Goal: Task Accomplishment & Management: Complete application form

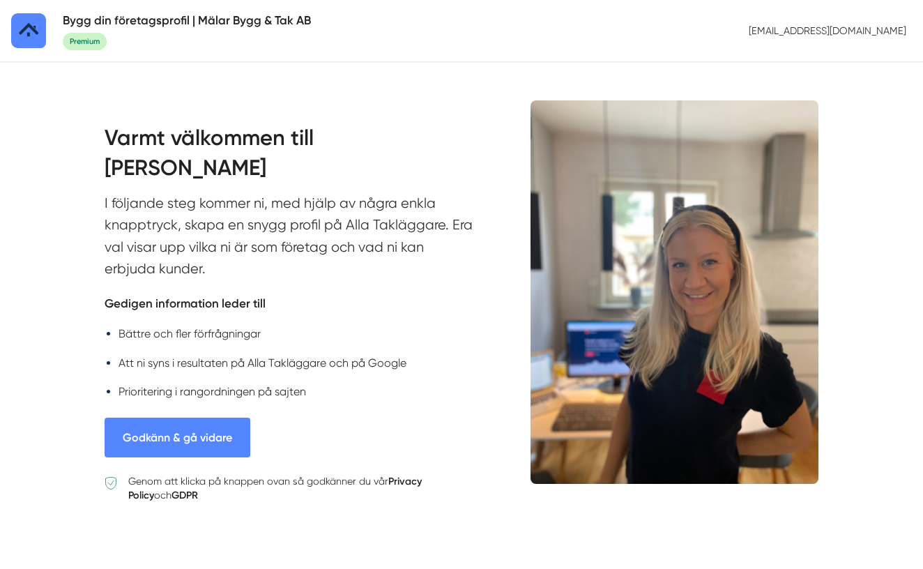
scroll to position [47, 0]
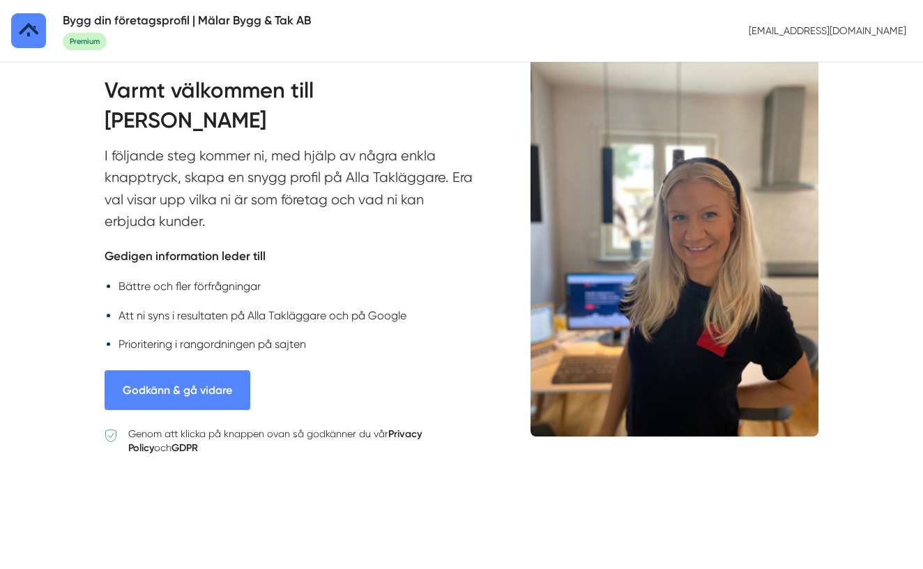
click at [185, 386] on button "Godkänn & gå vidare" at bounding box center [178, 390] width 146 height 40
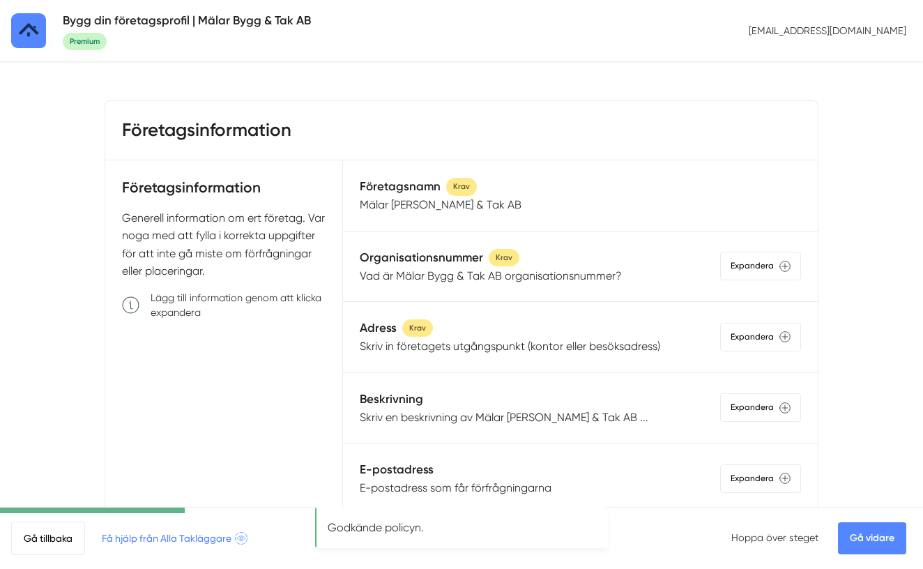
click at [454, 213] on p "Mälar Bygg & Tak AB" at bounding box center [441, 204] width 162 height 17
click at [432, 278] on p "Vad är Mälar Bygg & Tak AB organisationsnummer?" at bounding box center [491, 275] width 262 height 17
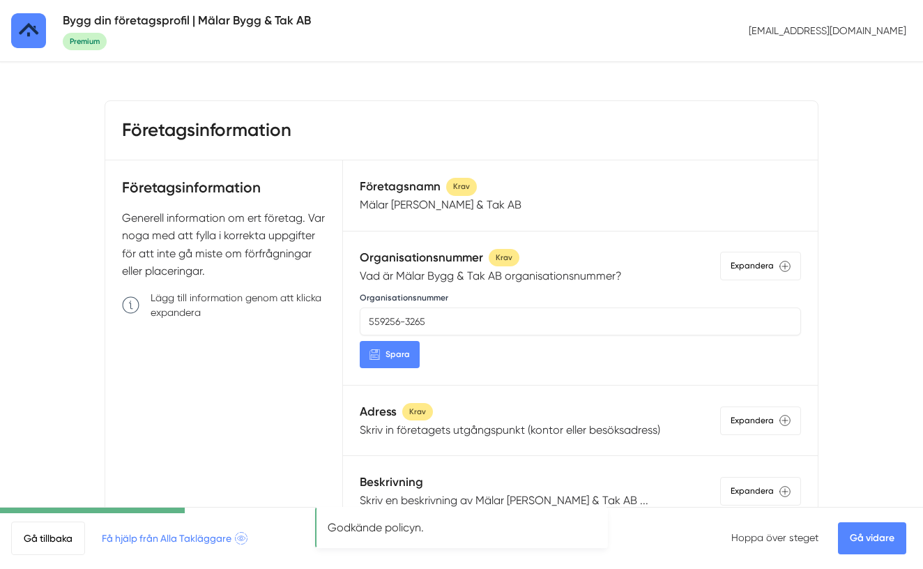
click at [432, 278] on p "Vad är Mälar Bygg & Tak AB organisationsnummer?" at bounding box center [491, 275] width 262 height 17
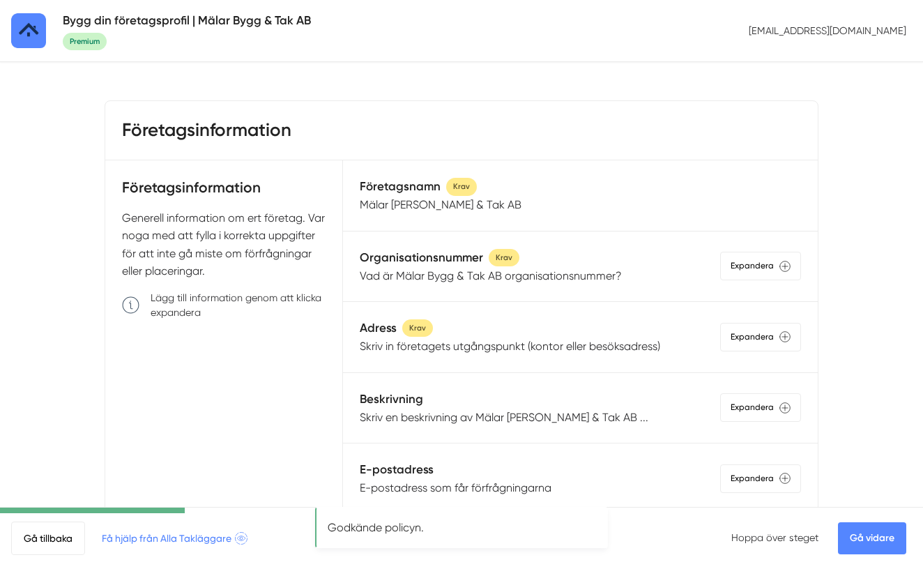
click at [433, 338] on p "Skriv in företagets utgångspunkt (kontor eller besöksadress)" at bounding box center [510, 346] width 301 height 17
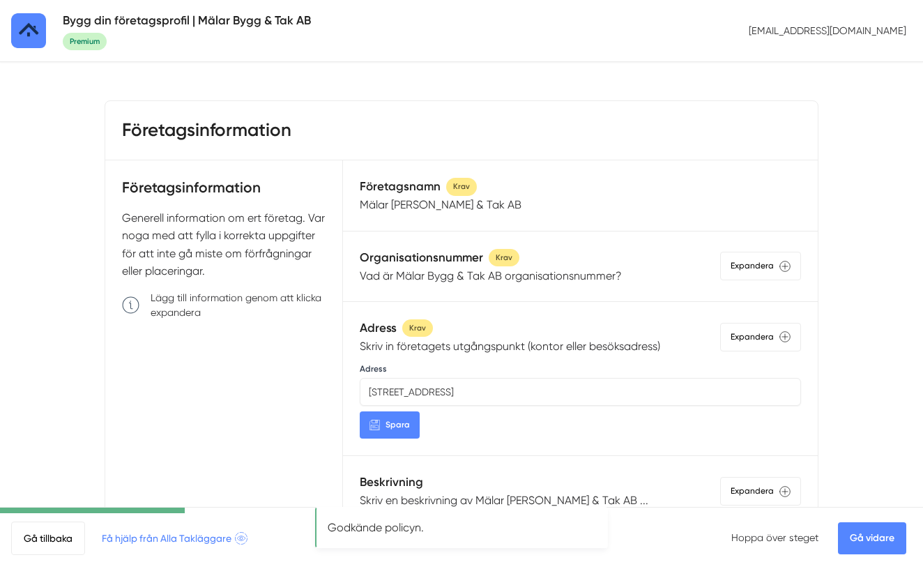
click at [438, 346] on p "Skriv in företagets utgångspunkt (kontor eller besöksadress)" at bounding box center [510, 346] width 301 height 17
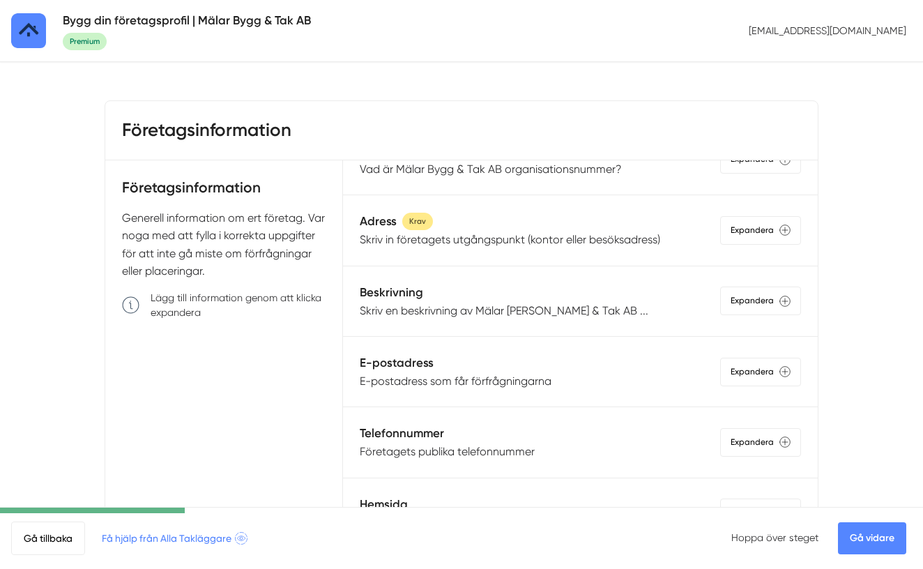
scroll to position [117, 0]
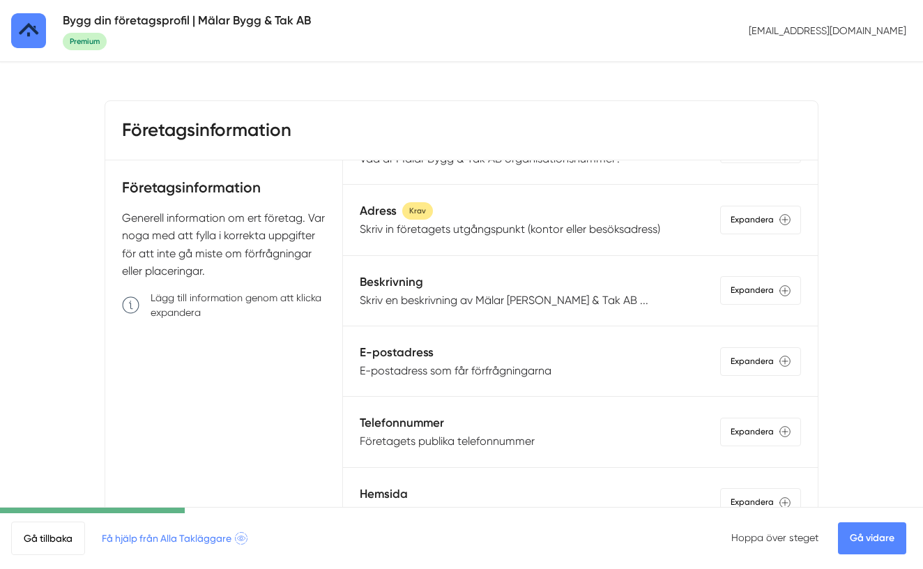
click at [451, 296] on p "Skriv en beskrivning av Mälar Bygg & Tak AB ..." at bounding box center [504, 300] width 289 height 17
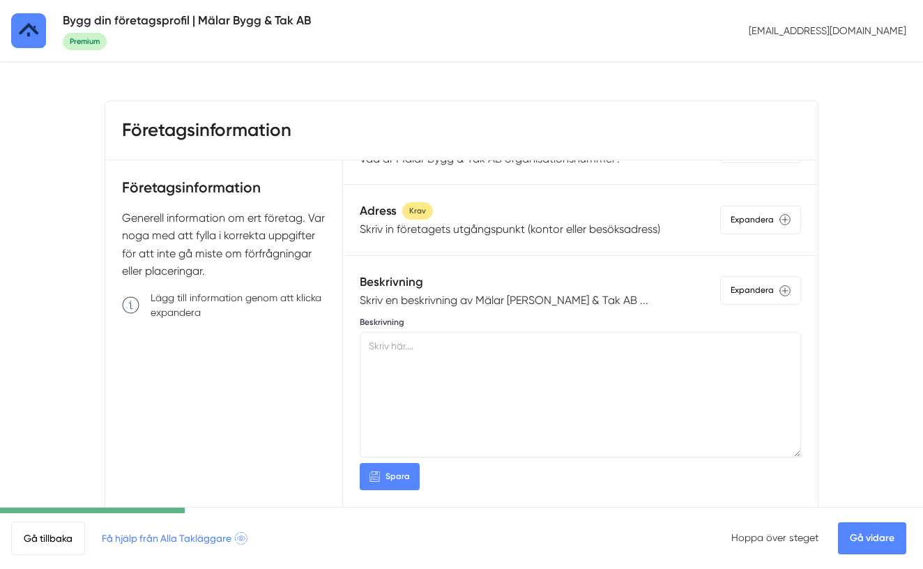
click at [458, 304] on p "Skriv en beskrivning av Mälar Bygg & Tak AB ..." at bounding box center [504, 300] width 289 height 17
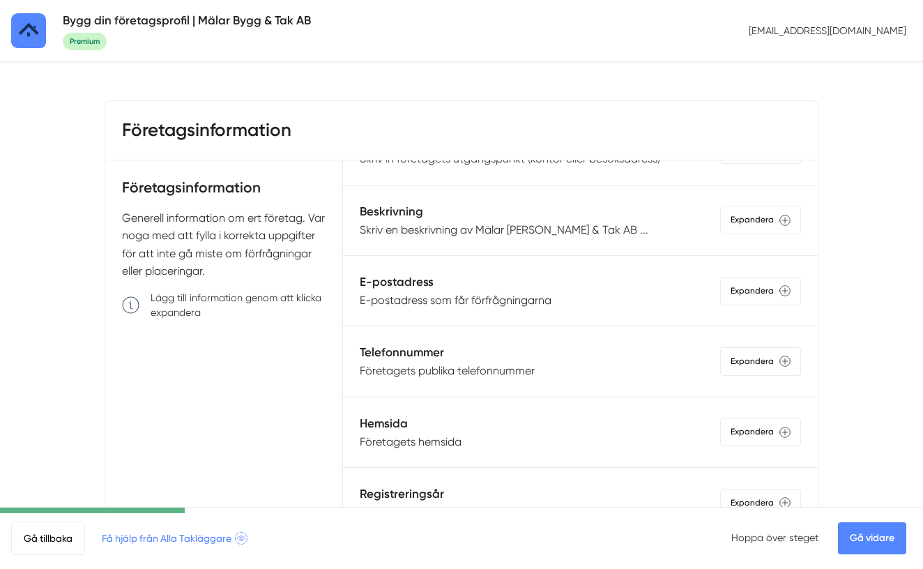
scroll to position [195, 0]
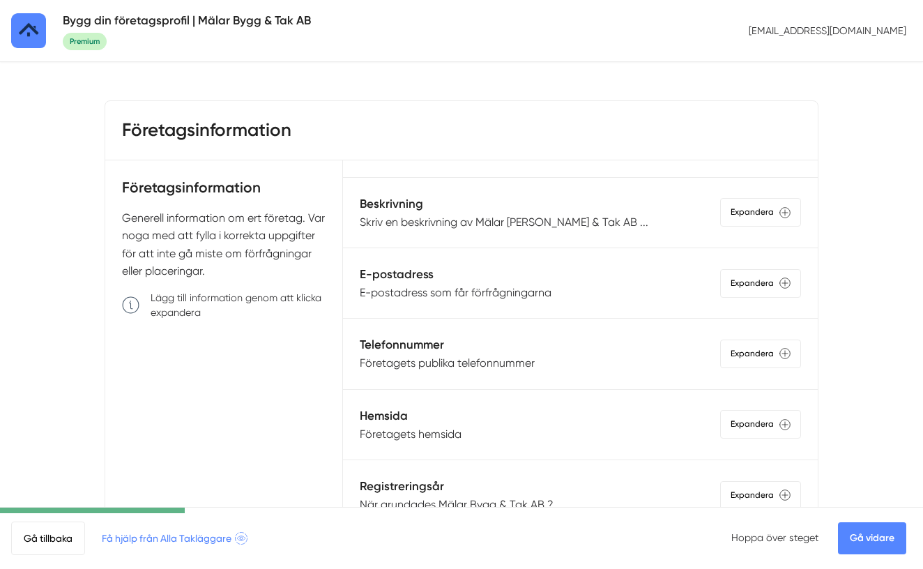
click at [458, 278] on h5 "E-postadress" at bounding box center [456, 274] width 192 height 19
click at [455, 289] on p "E-postadress som får förfrågningarna" at bounding box center [456, 292] width 192 height 17
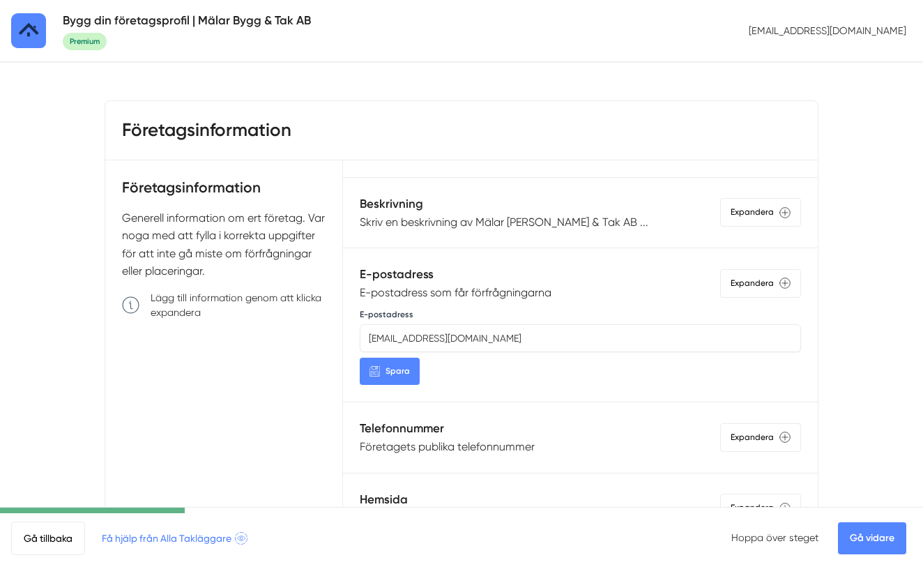
click at [455, 294] on p "E-postadress som får förfrågningarna" at bounding box center [456, 292] width 192 height 17
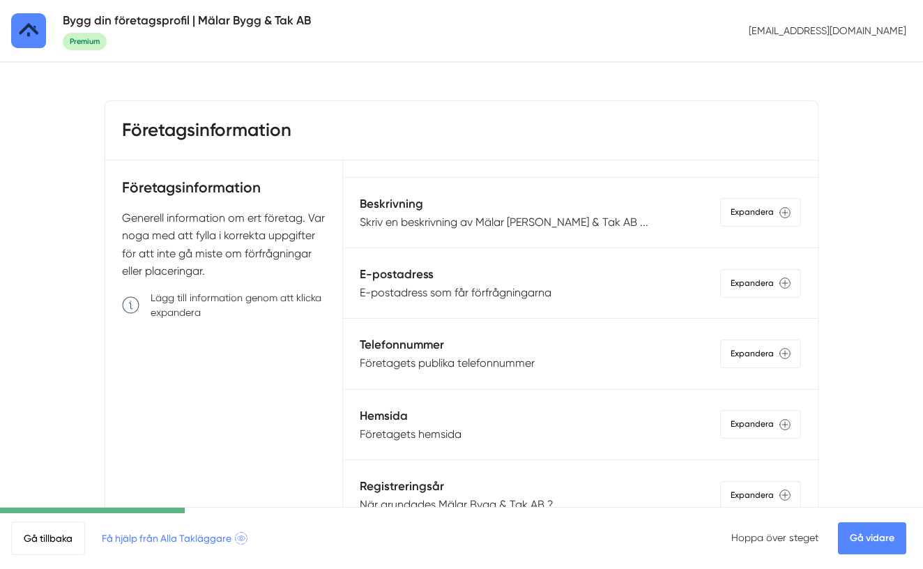
click at [453, 364] on p "Företagets publika telefonnummer" at bounding box center [447, 362] width 175 height 17
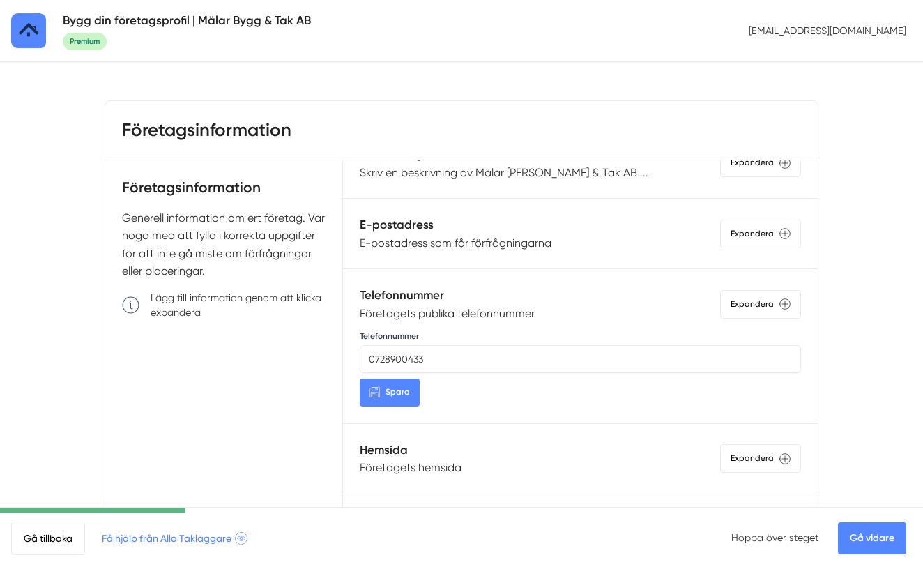
scroll to position [247, 0]
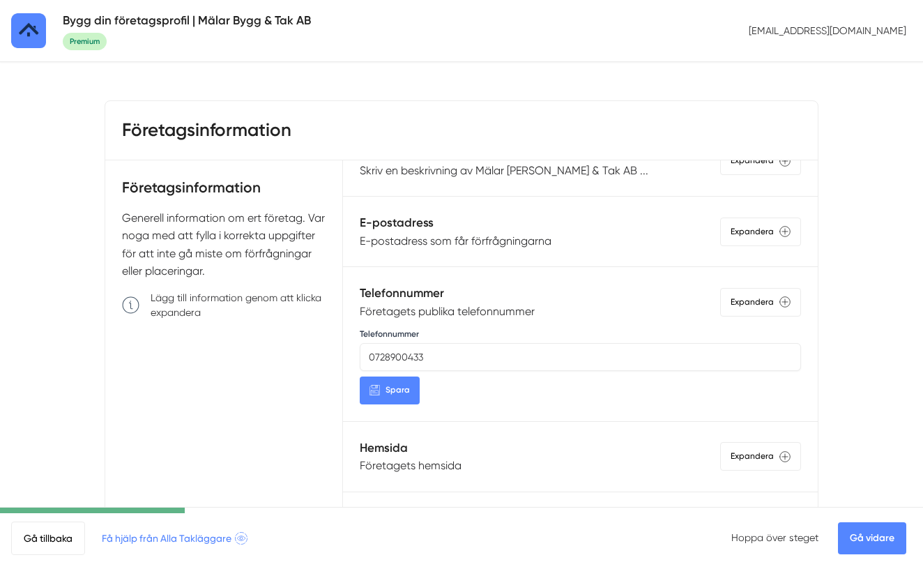
click at [421, 312] on p "Företagets publika telefonnummer" at bounding box center [447, 311] width 175 height 17
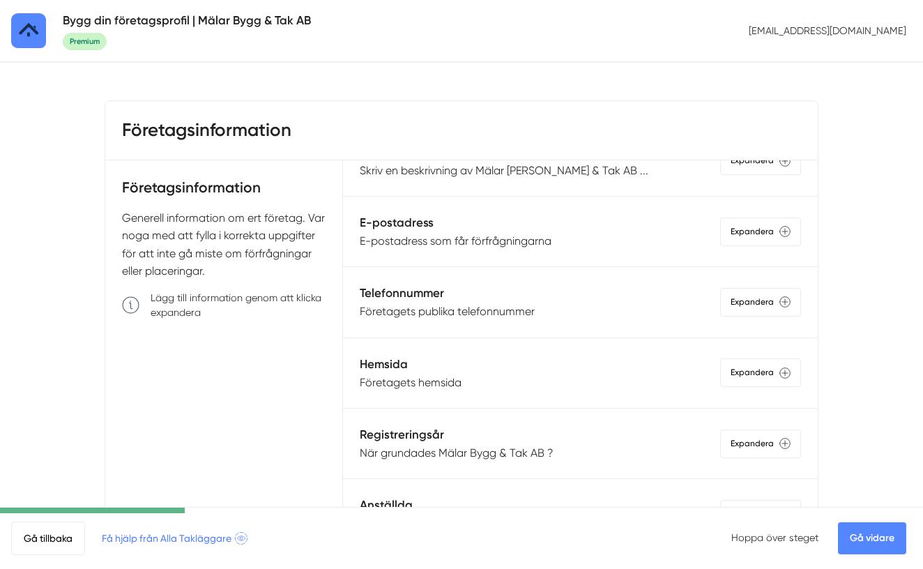
scroll to position [288, 0]
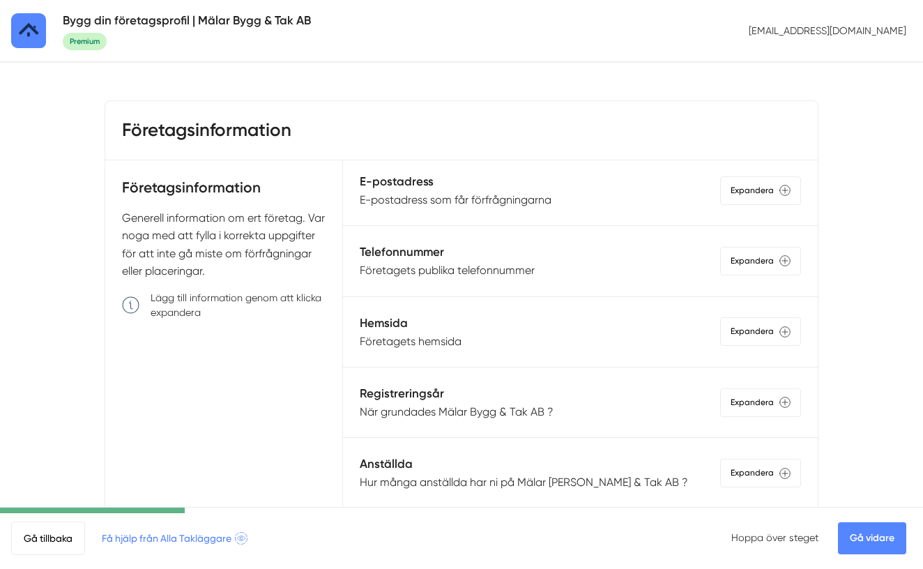
click at [441, 340] on p "Företagets hemsida" at bounding box center [411, 341] width 102 height 17
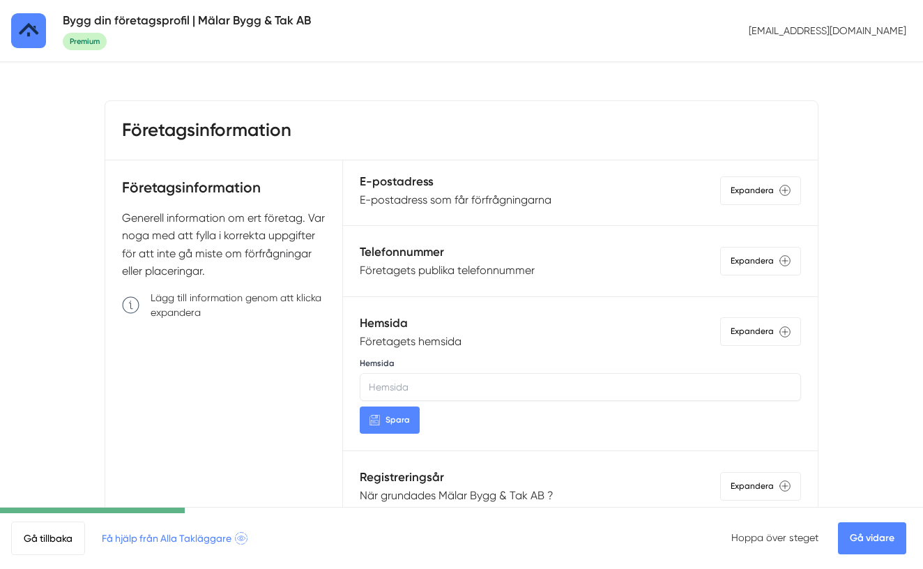
click at [441, 340] on p "Företagets hemsida" at bounding box center [411, 341] width 102 height 17
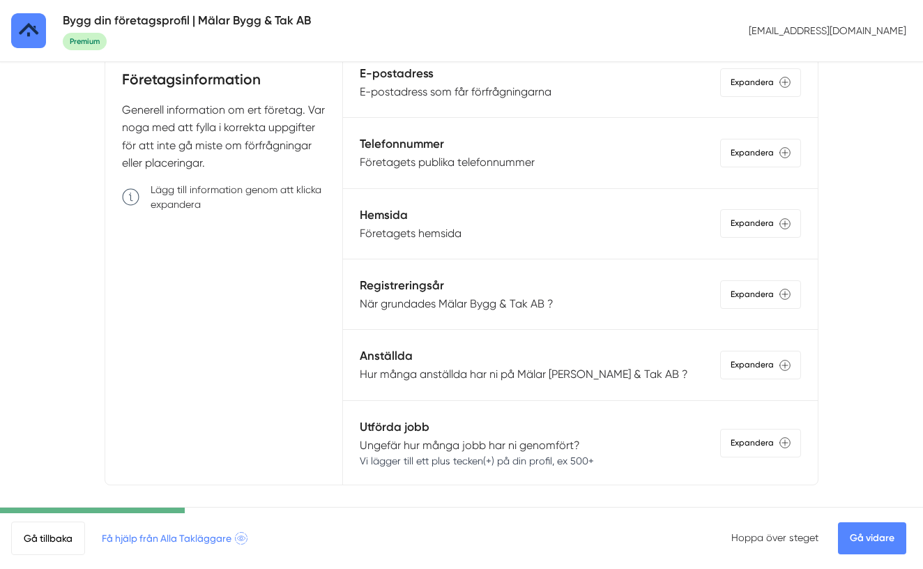
scroll to position [121, 0]
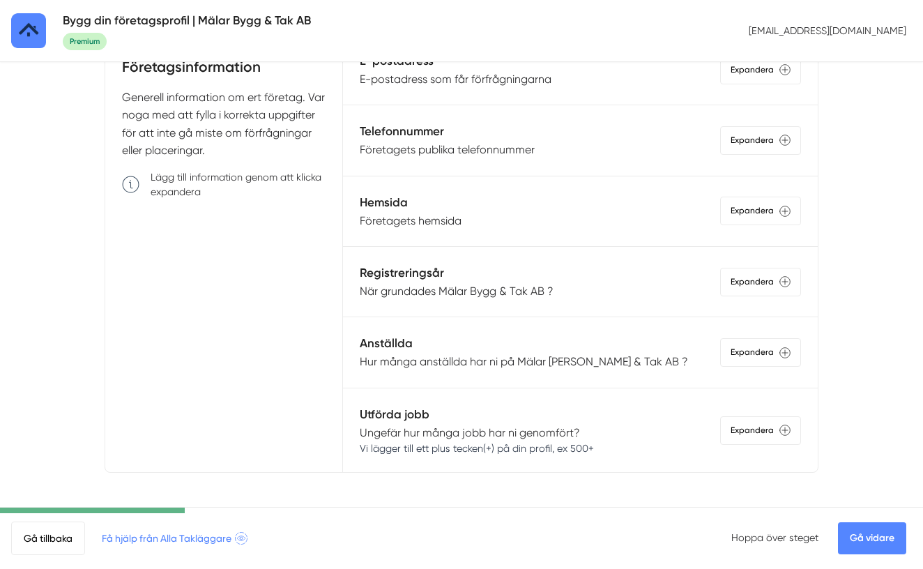
click at [480, 291] on p "När grundades Mälar Bygg & Tak AB ?" at bounding box center [457, 290] width 194 height 17
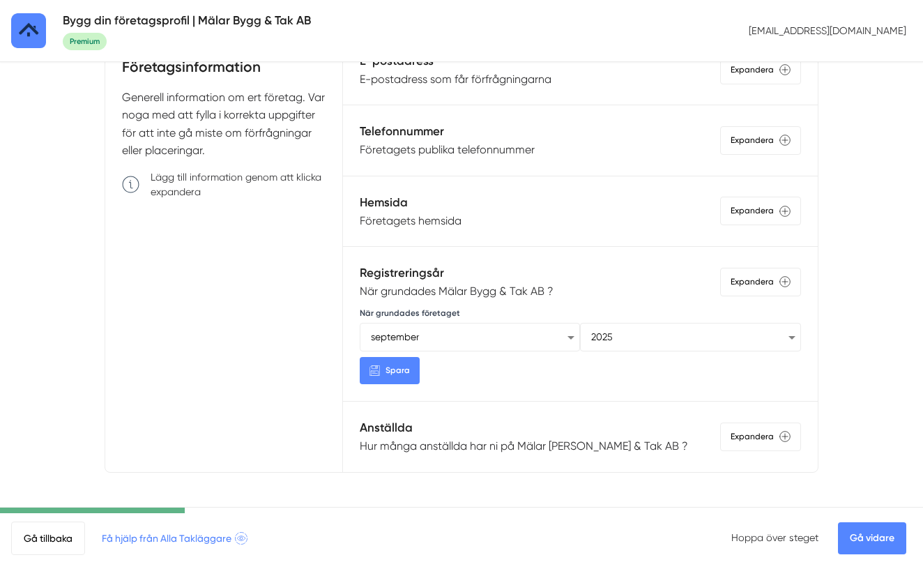
click at [480, 291] on p "När grundades Mälar Bygg & Tak AB ?" at bounding box center [457, 290] width 194 height 17
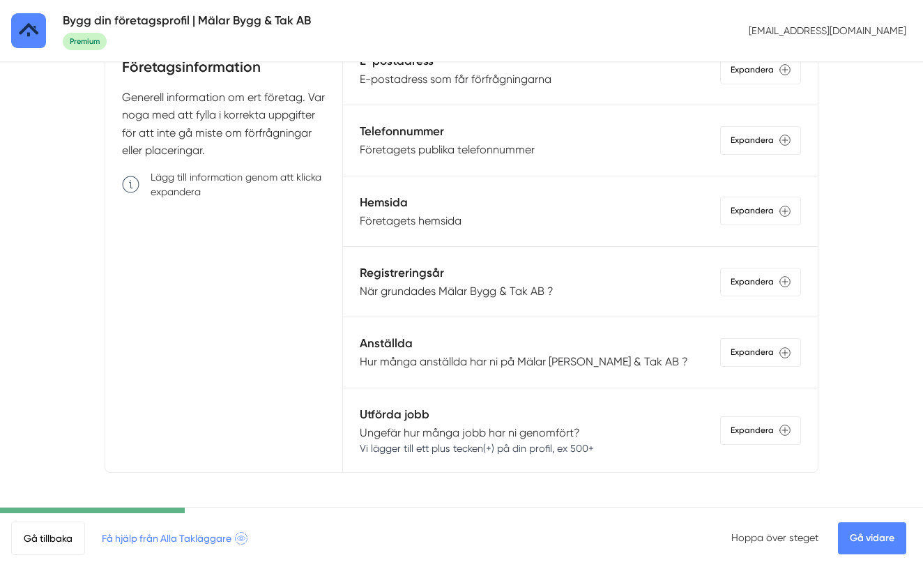
click at [454, 362] on p "Hur många anställda har ni på Mälar Bygg & Tak AB ?" at bounding box center [524, 361] width 328 height 17
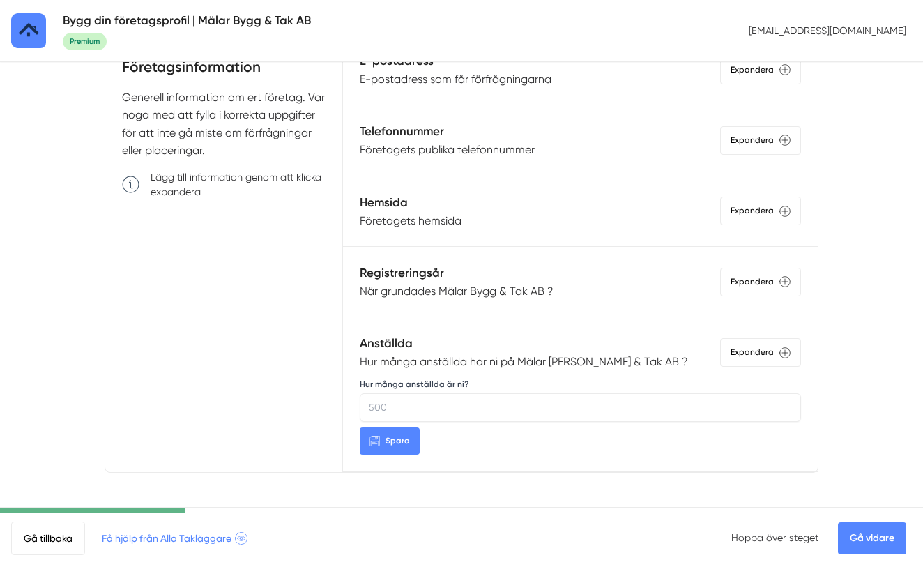
click at [454, 362] on p "Hur många anställda har ni på Mälar Bygg & Tak AB ?" at bounding box center [524, 361] width 328 height 17
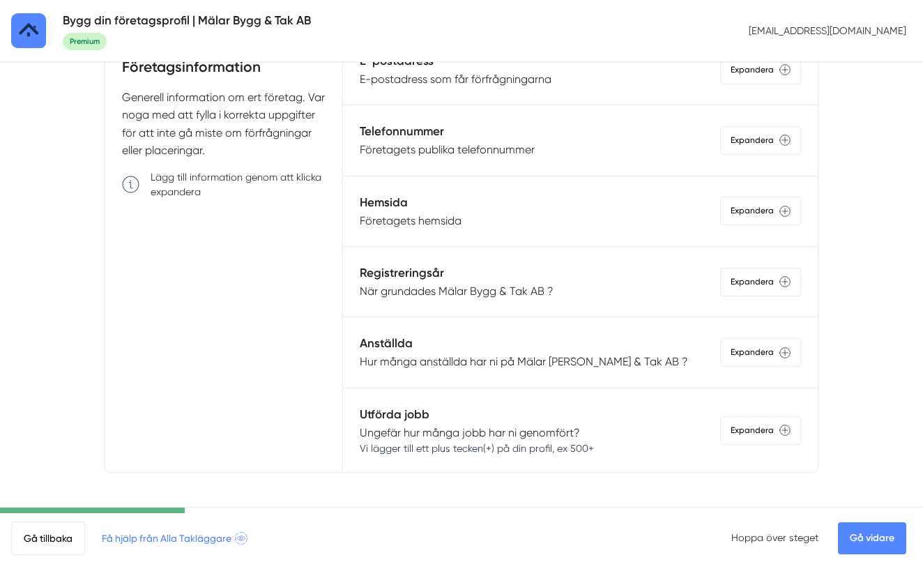
scroll to position [125, 0]
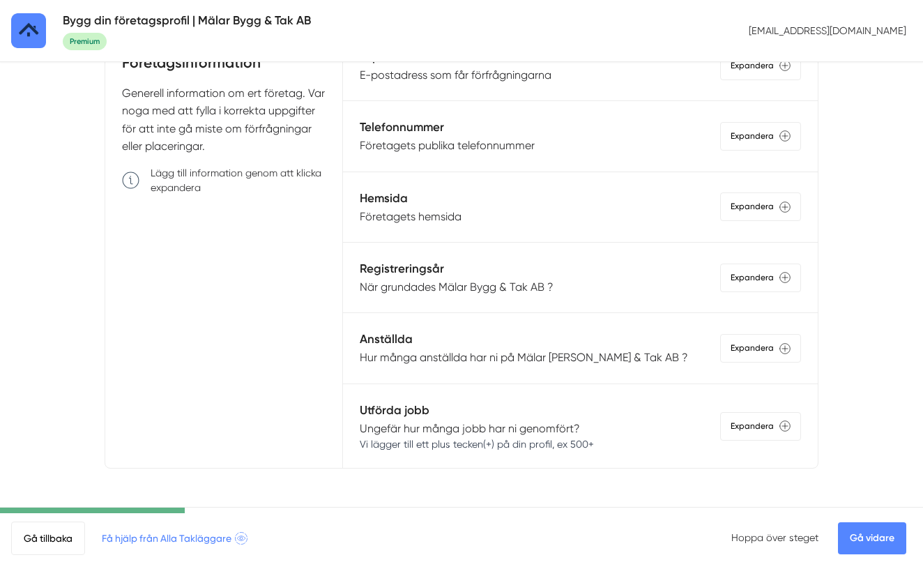
click at [858, 538] on link "Gå vidare" at bounding box center [872, 538] width 68 height 32
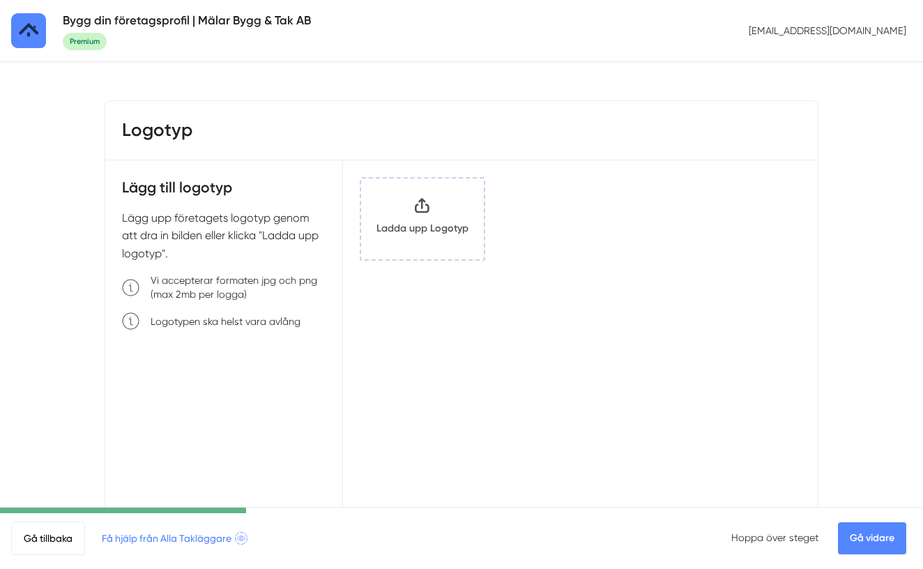
click at [882, 536] on link "Gå vidare" at bounding box center [872, 538] width 68 height 32
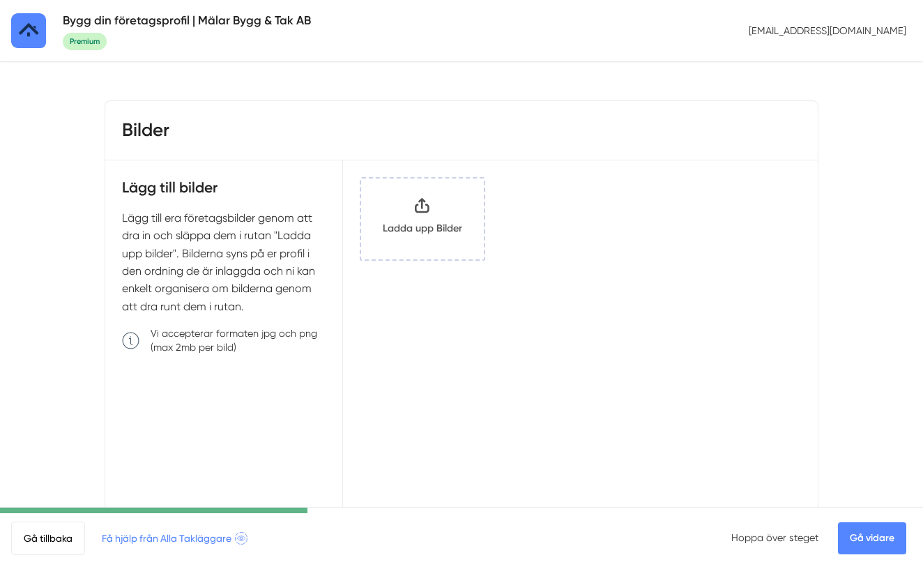
click at [859, 542] on link "Gå vidare" at bounding box center [872, 538] width 68 height 32
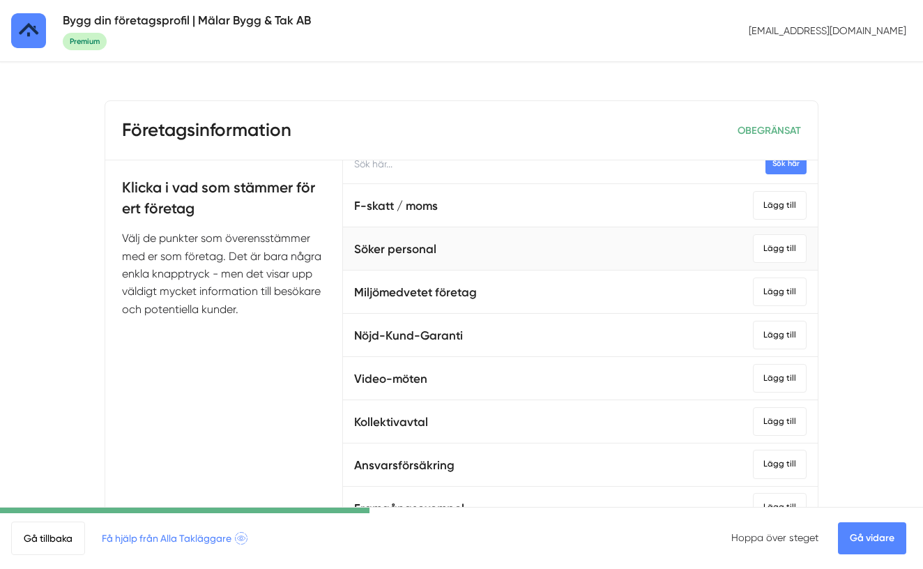
scroll to position [13, 0]
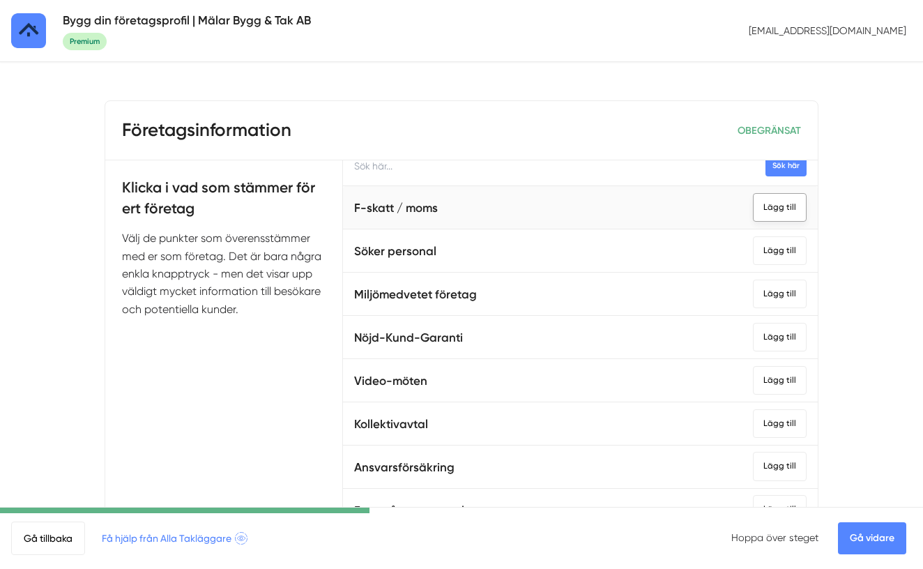
click at [766, 209] on div "Lägg till" at bounding box center [780, 207] width 54 height 29
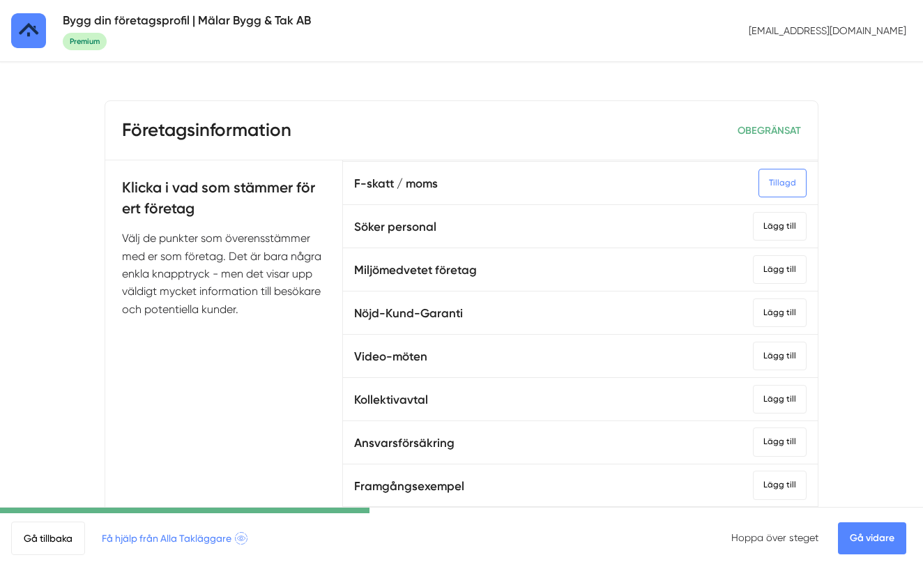
click at [863, 537] on link "Gå vidare" at bounding box center [872, 538] width 68 height 32
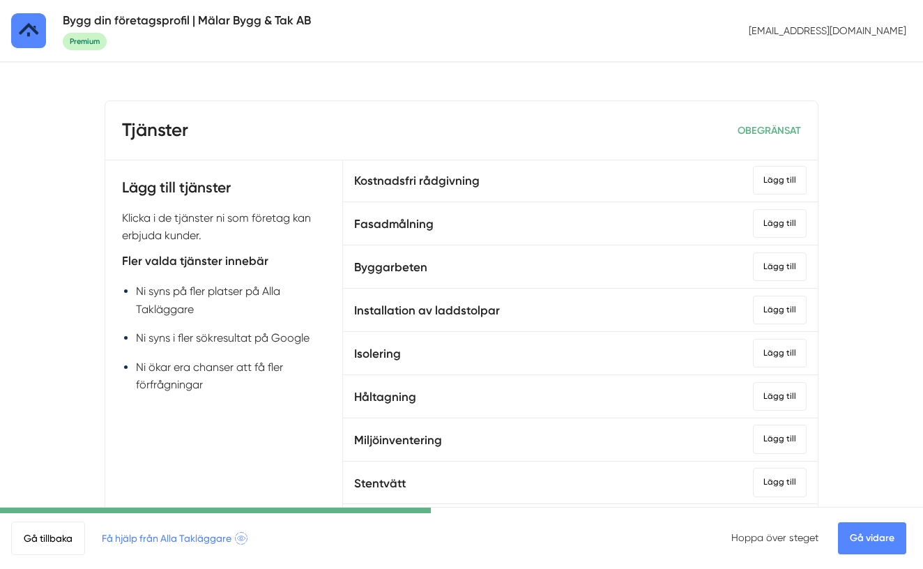
scroll to position [28, 0]
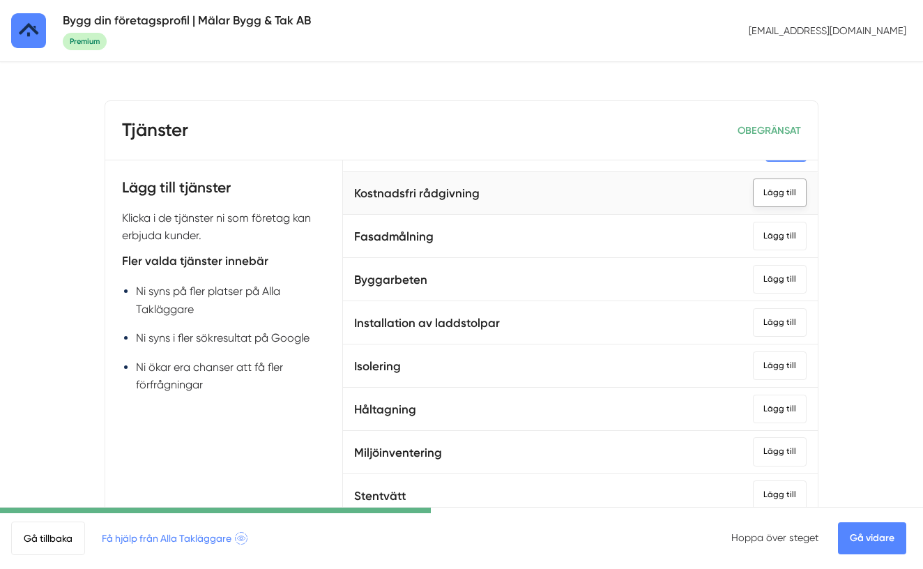
click at [787, 201] on div "Lägg till" at bounding box center [780, 193] width 54 height 29
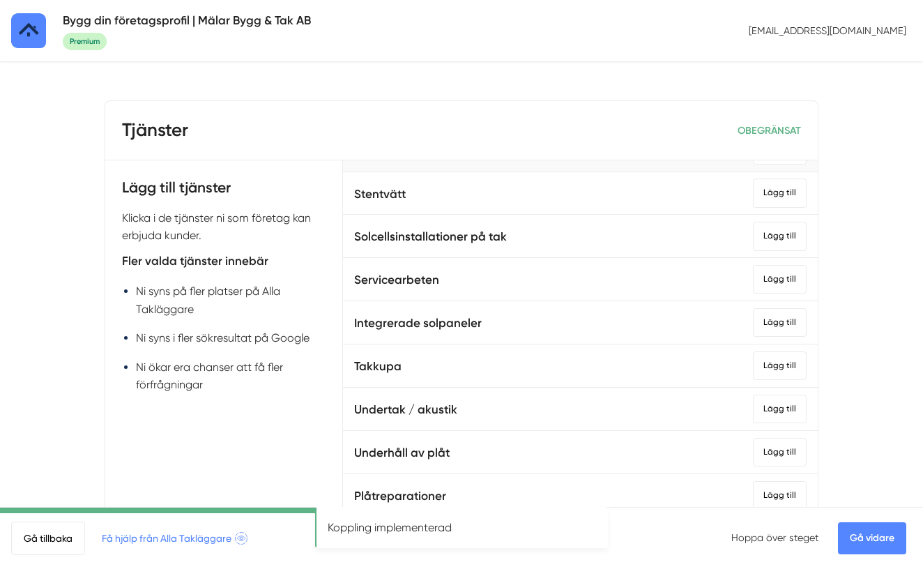
scroll to position [355, 0]
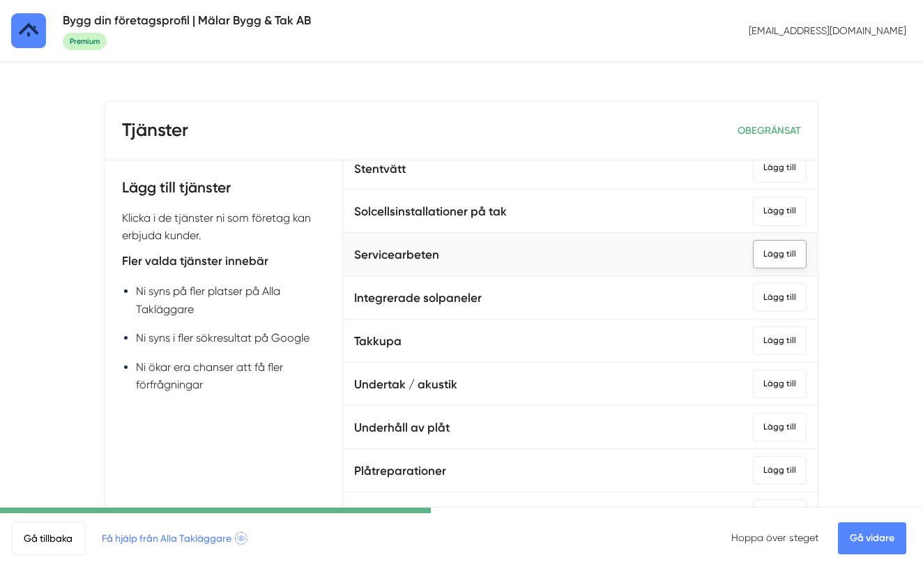
click at [780, 255] on div "Lägg till" at bounding box center [780, 254] width 54 height 29
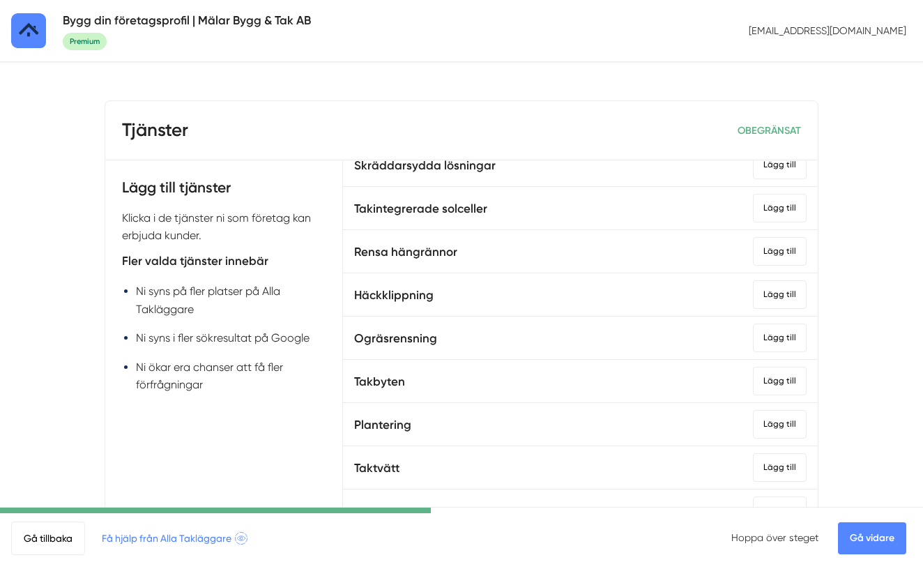
scroll to position [837, 0]
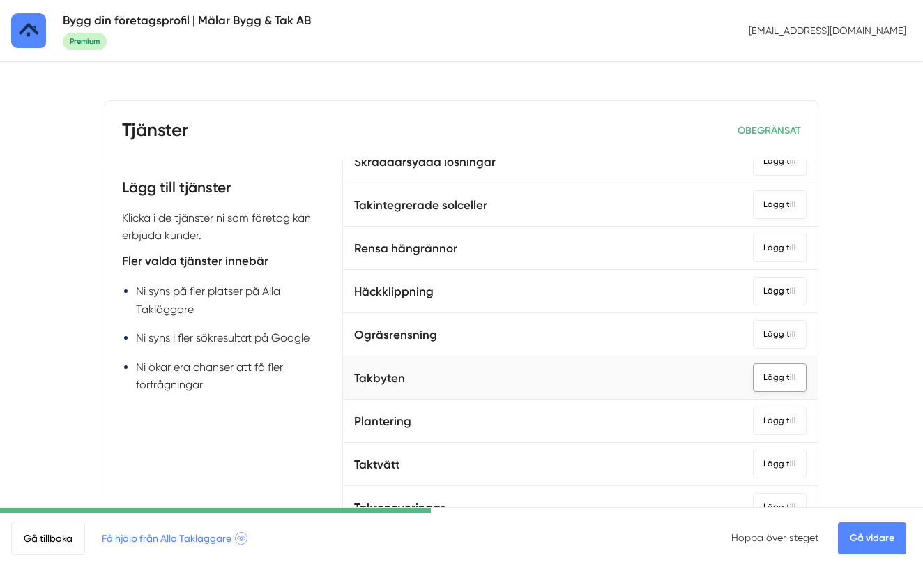
click at [787, 377] on div "Lägg till" at bounding box center [780, 377] width 54 height 29
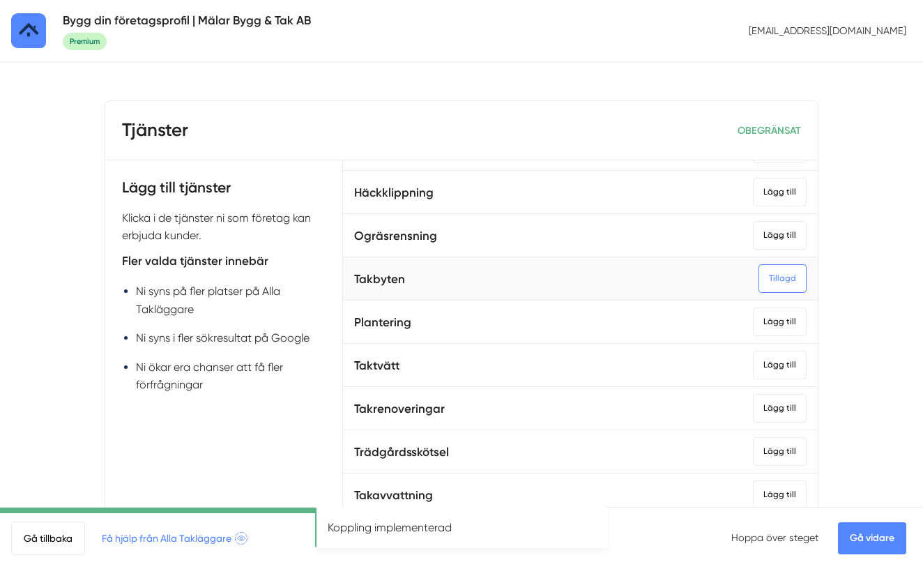
scroll to position [953, 0]
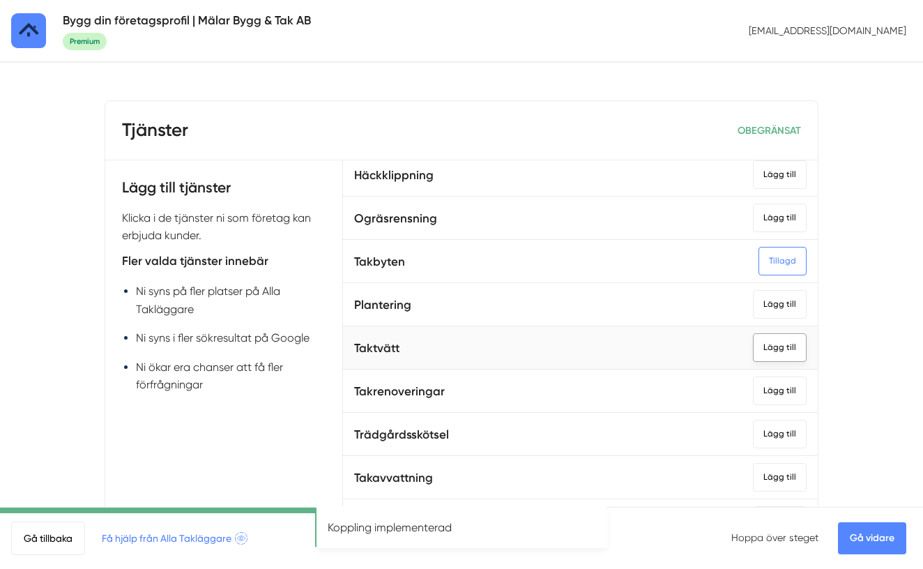
click at [790, 348] on div "Lägg till" at bounding box center [780, 347] width 54 height 29
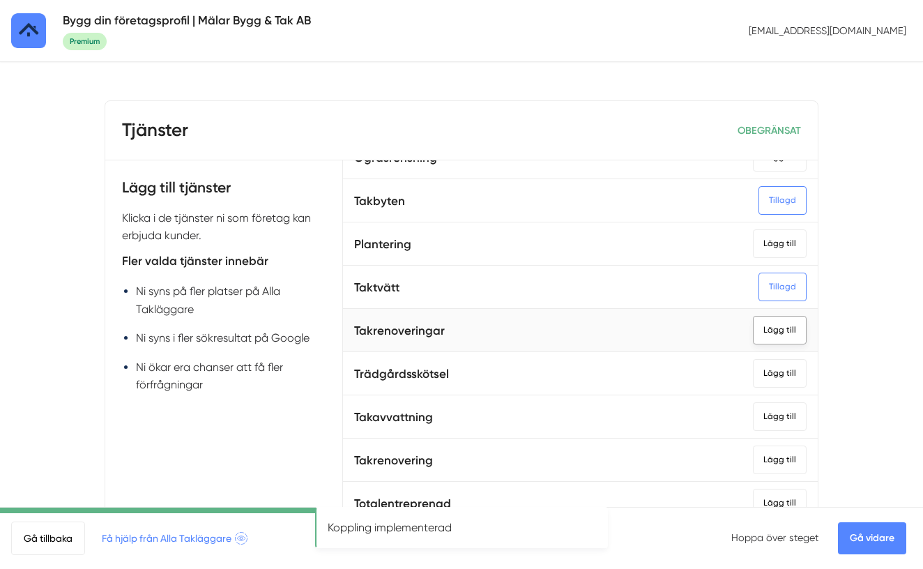
click at [797, 324] on div "Lägg till" at bounding box center [780, 330] width 54 height 29
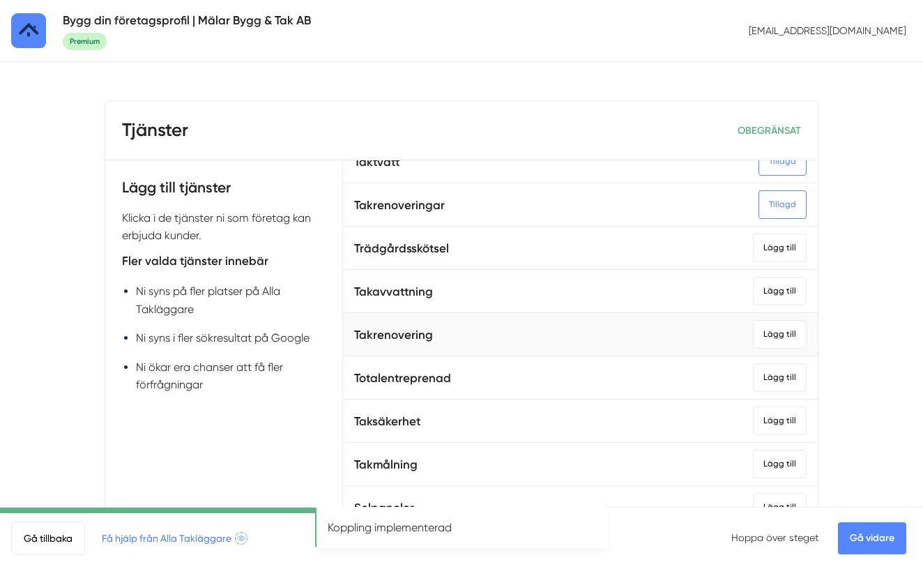
scroll to position [1142, 0]
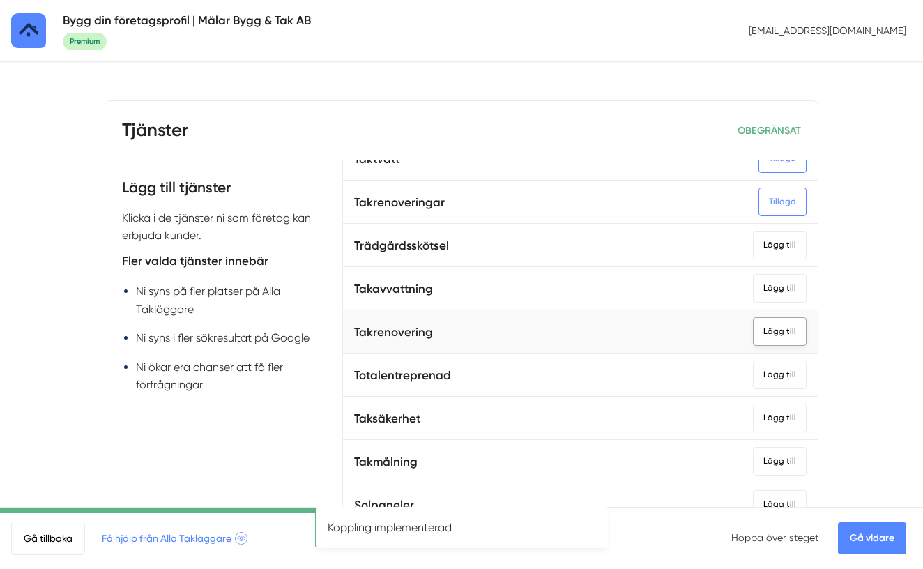
click at [792, 330] on div "Lägg till" at bounding box center [780, 331] width 54 height 29
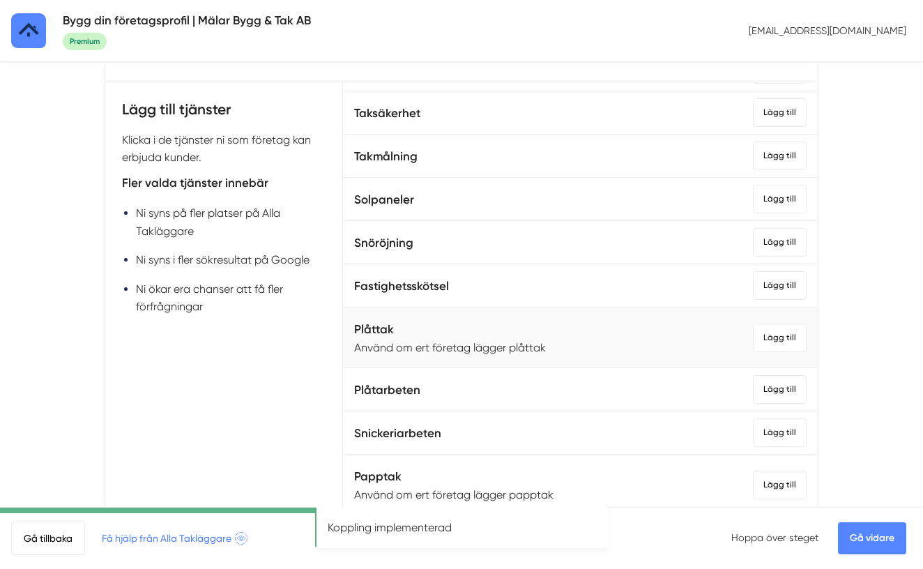
scroll to position [86, 0]
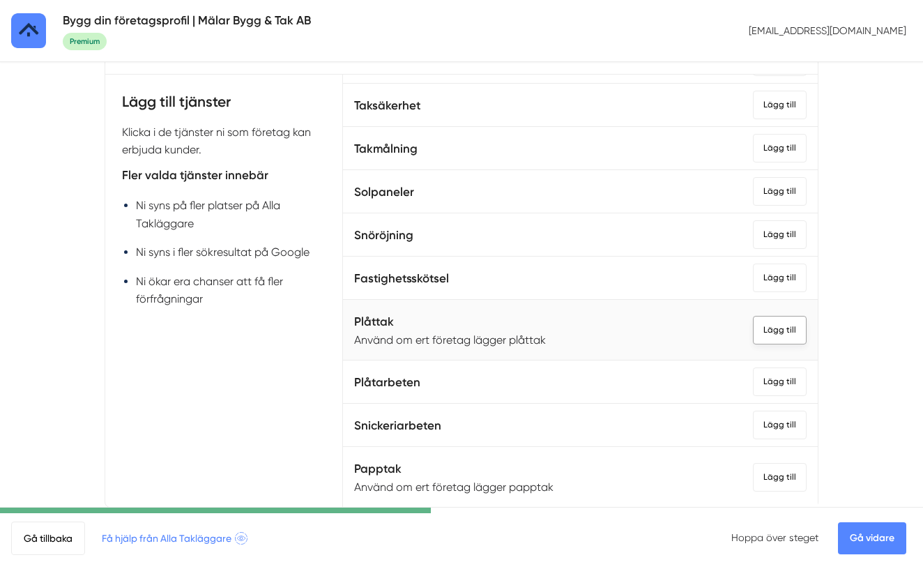
click at [793, 335] on div "Lägg till" at bounding box center [780, 330] width 54 height 29
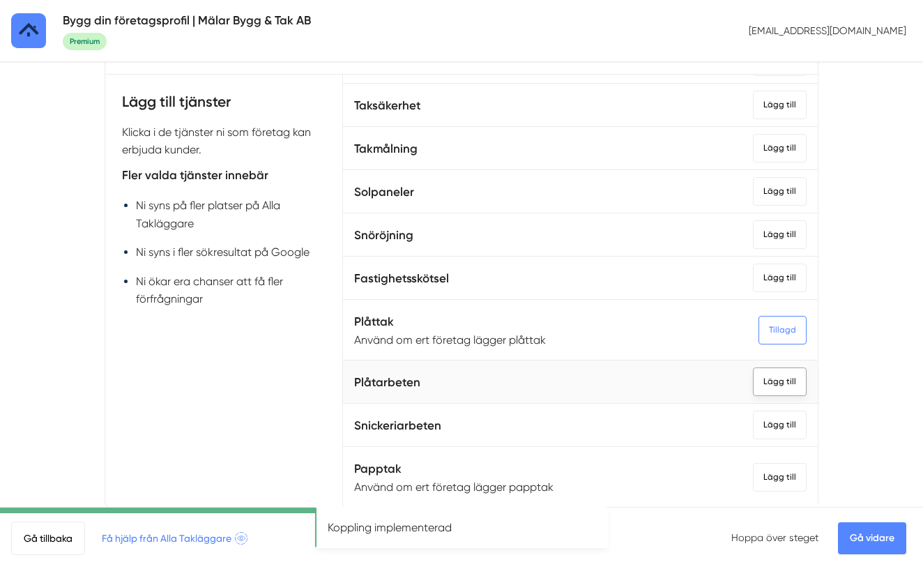
click at [783, 384] on div "Lägg till" at bounding box center [780, 382] width 54 height 29
click at [775, 476] on div "Lägg till" at bounding box center [780, 477] width 54 height 29
click at [863, 541] on link "Gå vidare" at bounding box center [872, 538] width 68 height 32
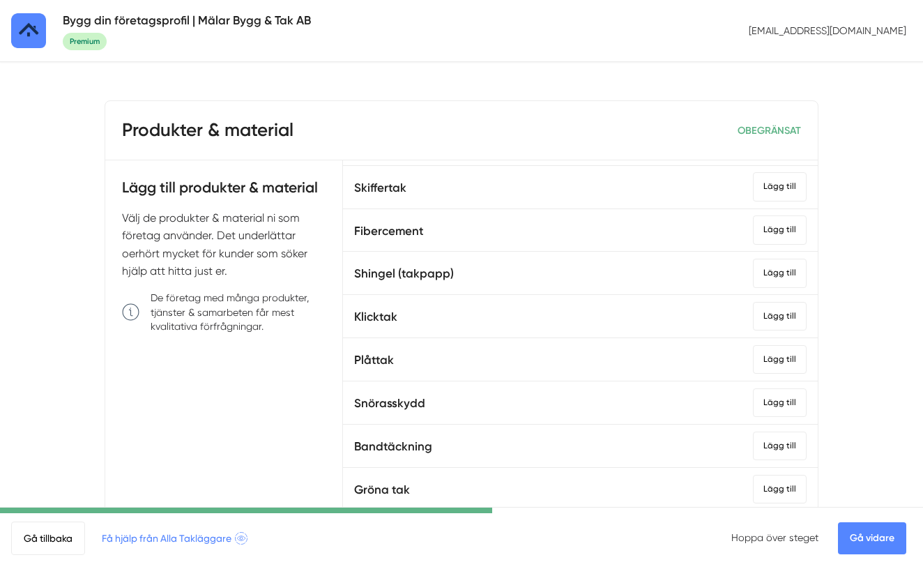
scroll to position [452, 0]
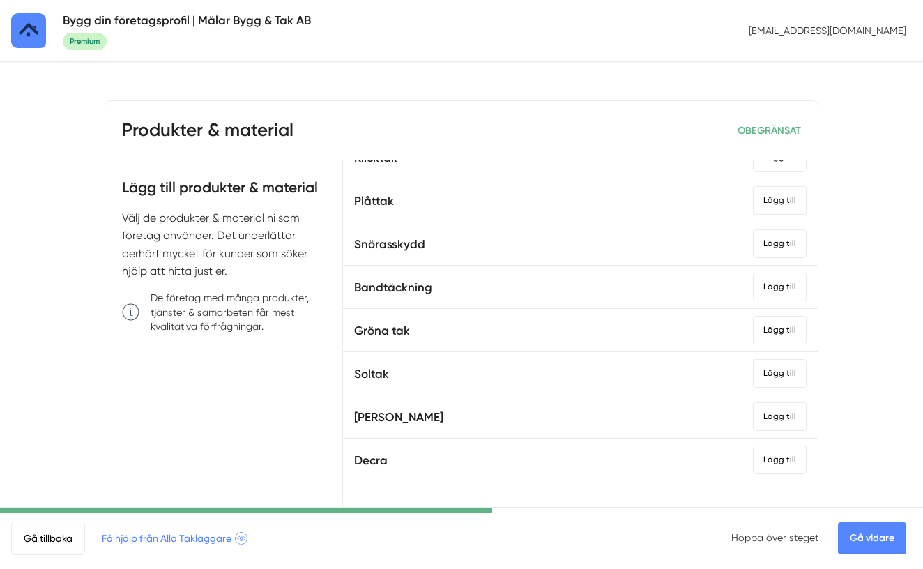
click at [867, 535] on link "Gå vidare" at bounding box center [872, 538] width 68 height 32
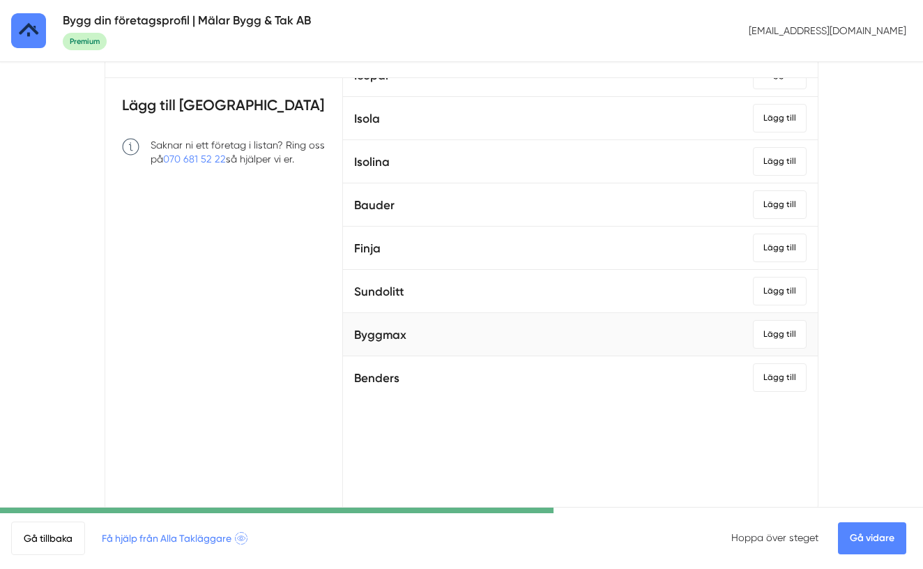
scroll to position [125, 0]
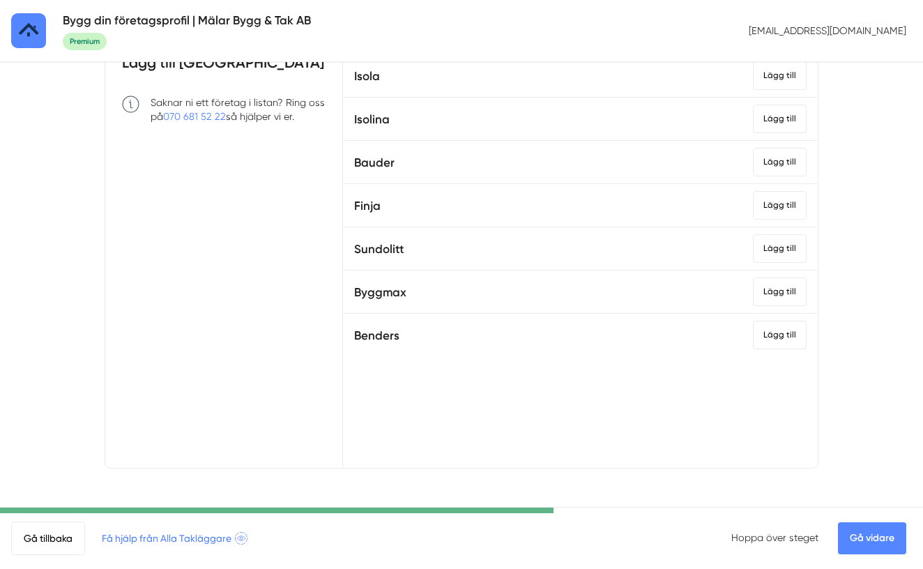
click at [873, 534] on link "Gå vidare" at bounding box center [872, 538] width 68 height 32
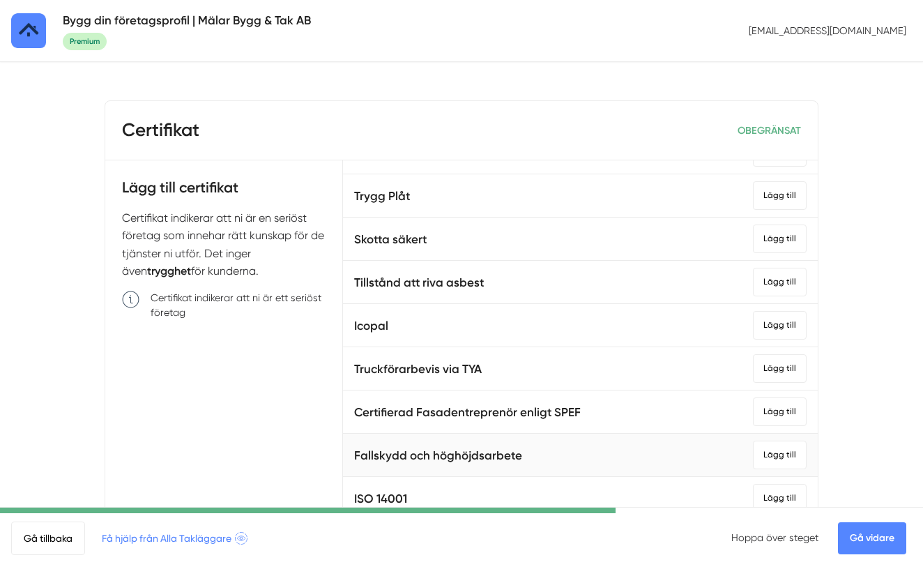
scroll to position [916, 0]
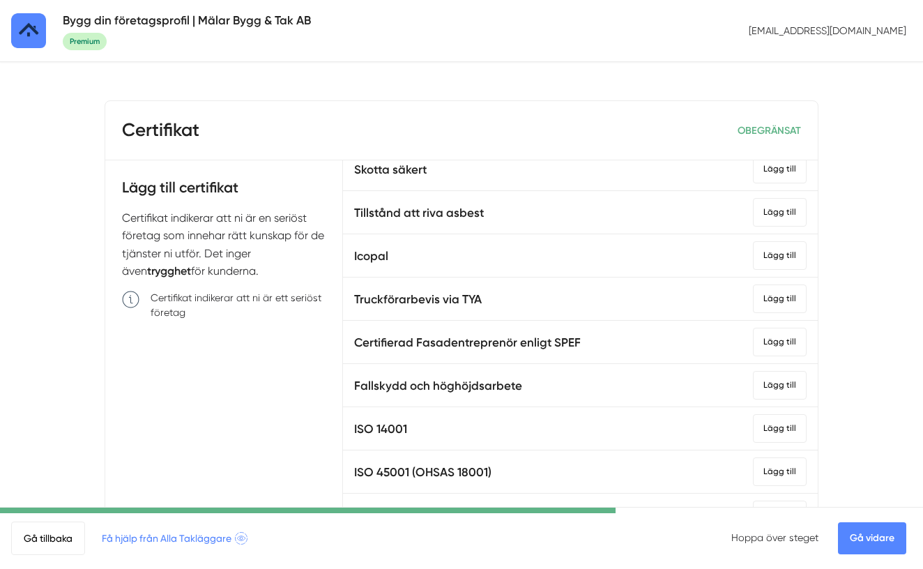
click at [868, 538] on link "Gå vidare" at bounding box center [872, 538] width 68 height 32
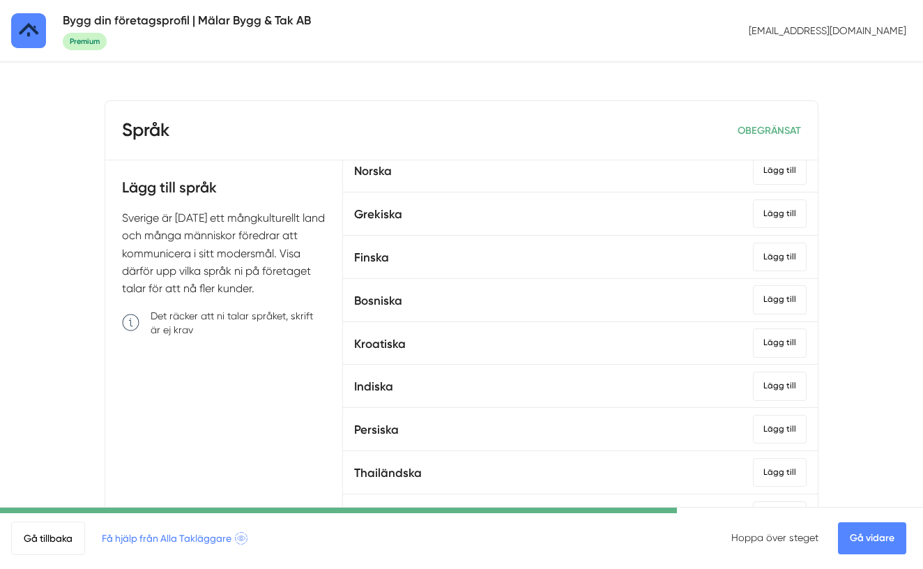
scroll to position [375, 0]
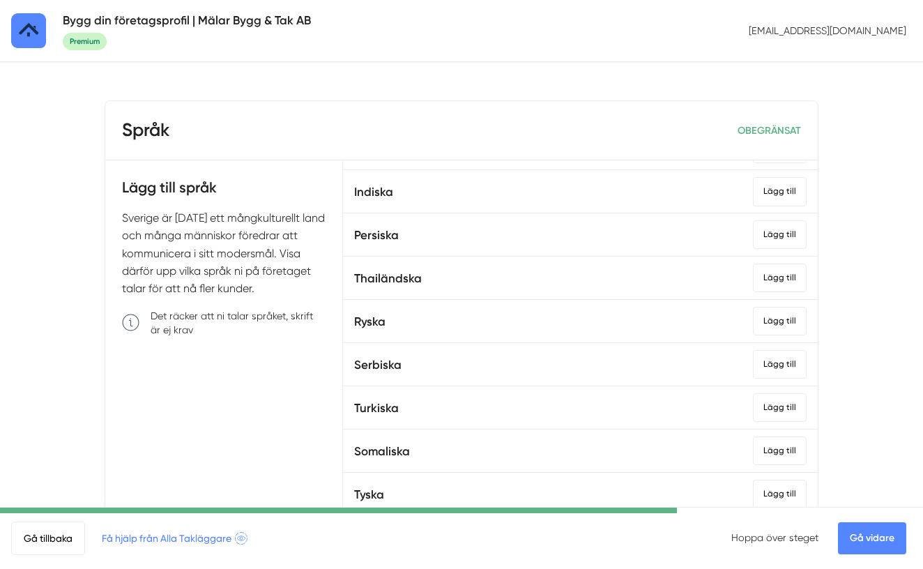
click at [877, 531] on link "Gå vidare" at bounding box center [872, 538] width 68 height 32
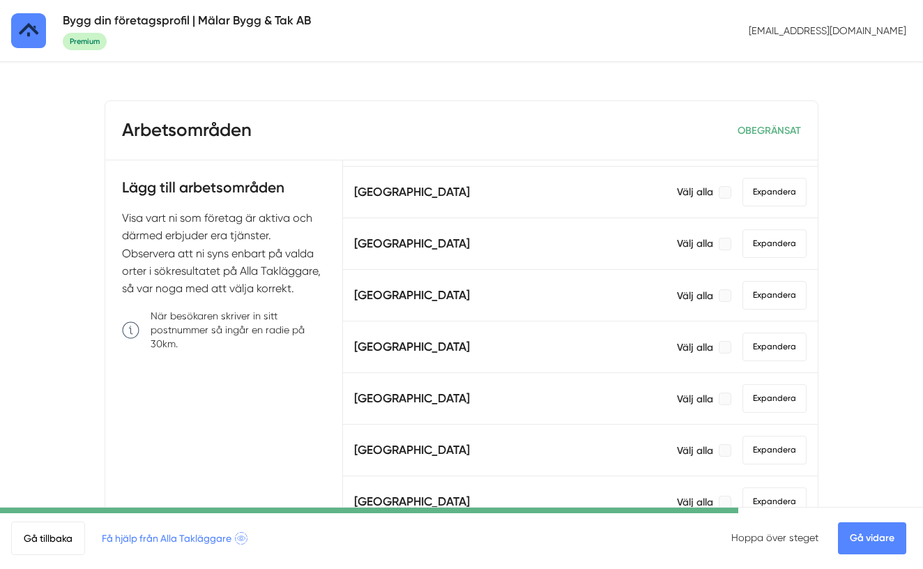
scroll to position [454, 0]
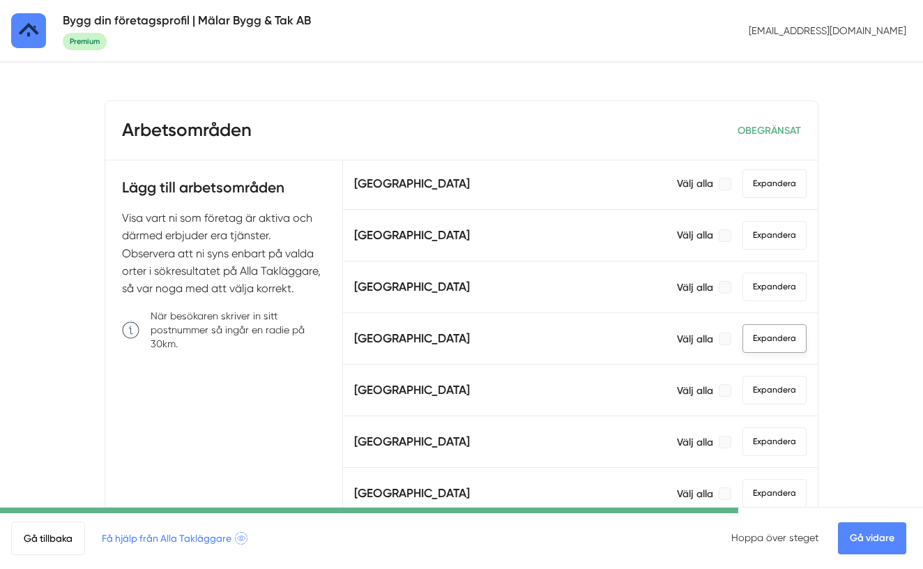
click at [778, 336] on span "Expandera" at bounding box center [775, 338] width 64 height 29
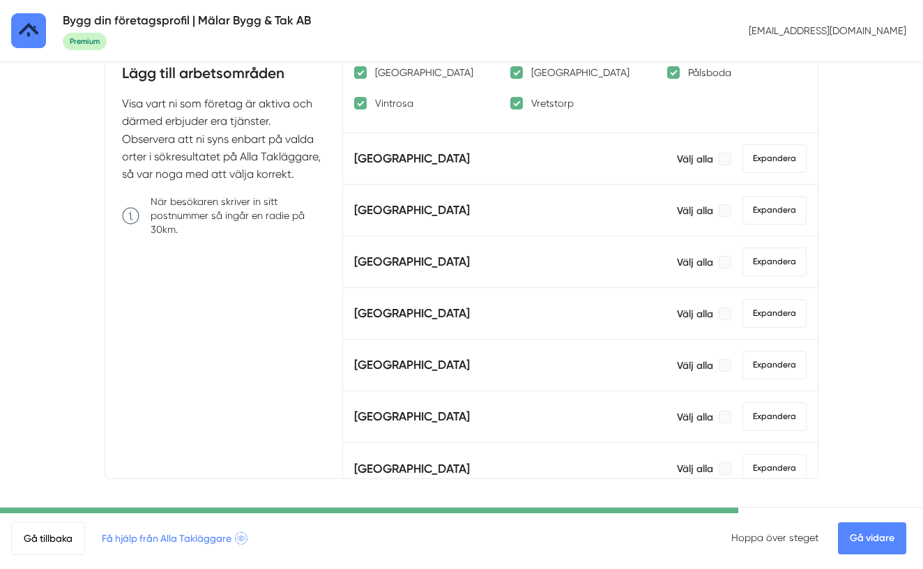
scroll to position [789, 0]
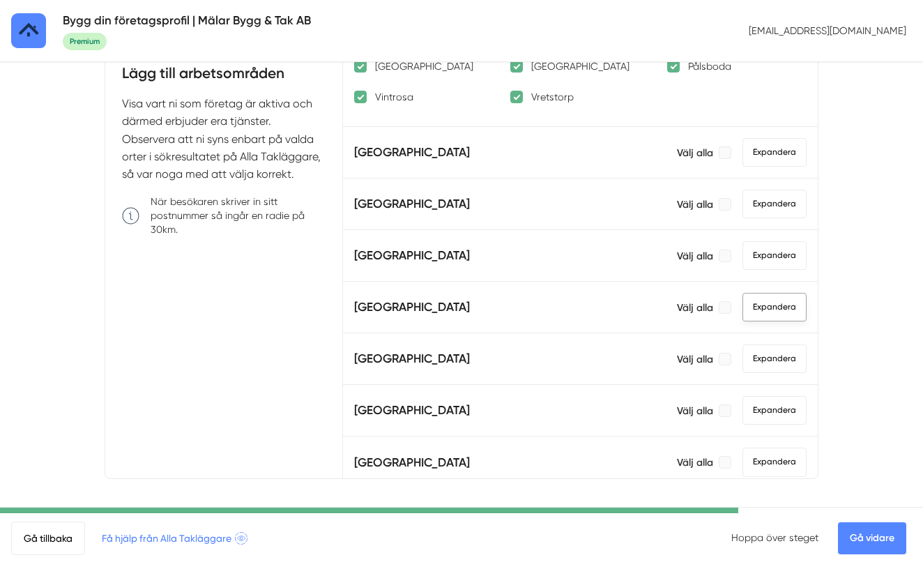
click at [783, 314] on span "Expandera" at bounding box center [775, 307] width 64 height 29
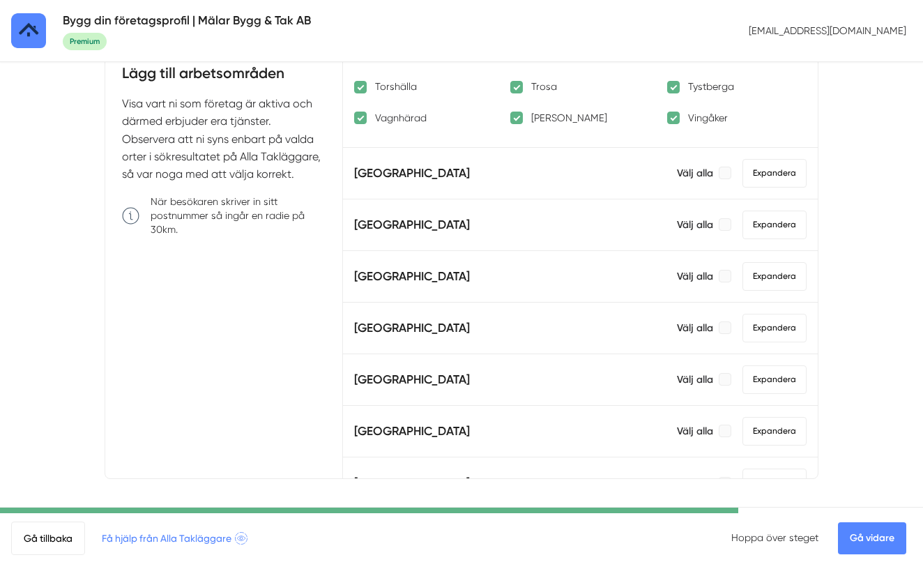
scroll to position [1278, 0]
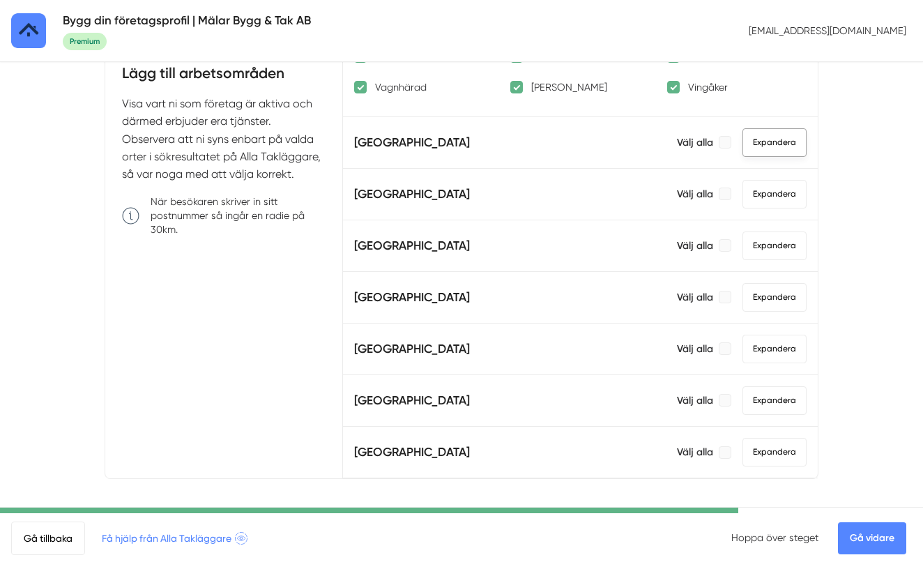
click at [786, 142] on span "Expandera" at bounding box center [775, 142] width 64 height 29
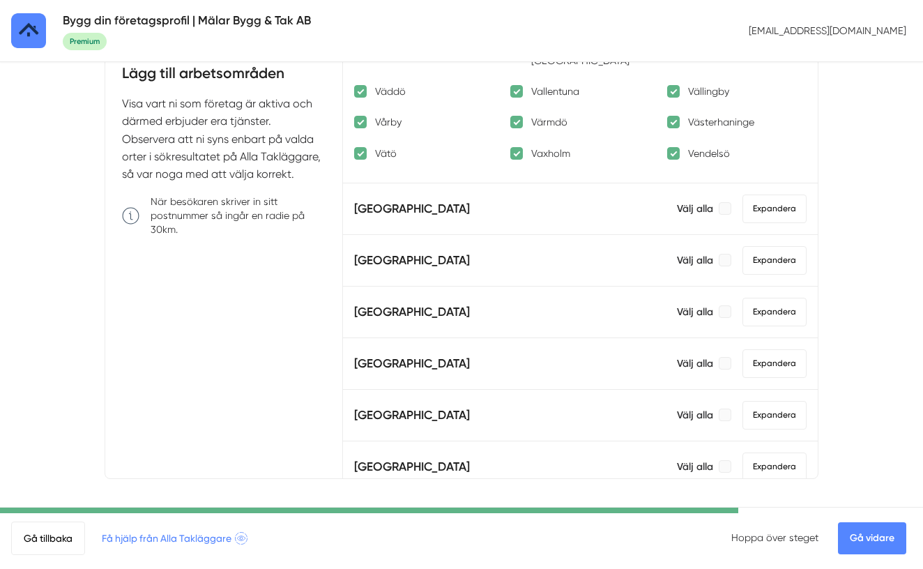
scroll to position [125, 0]
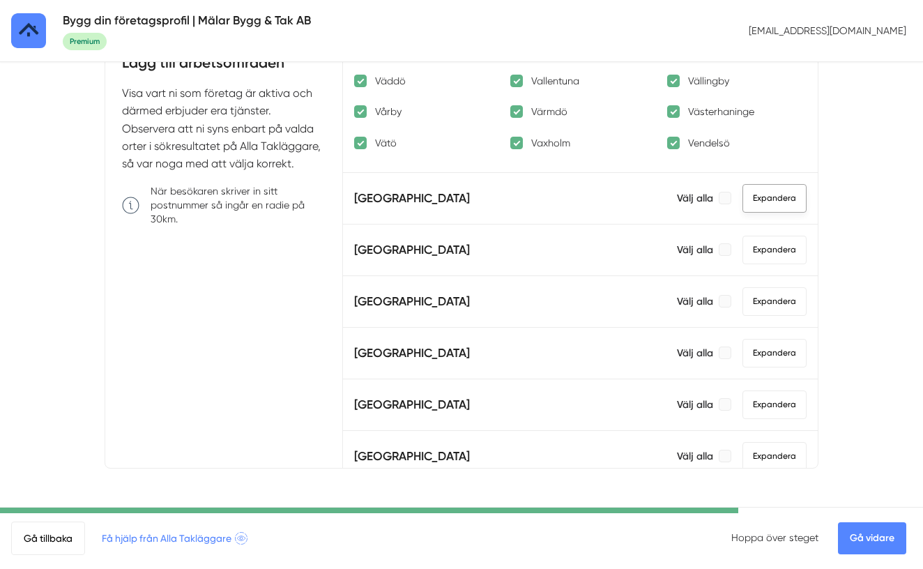
click at [792, 184] on span "Expandera" at bounding box center [775, 198] width 64 height 29
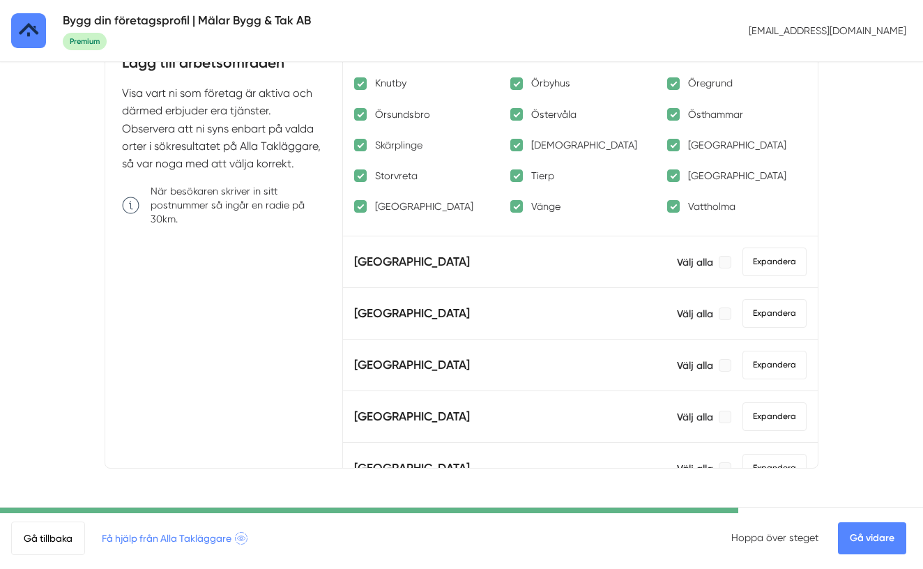
scroll to position [2717, 0]
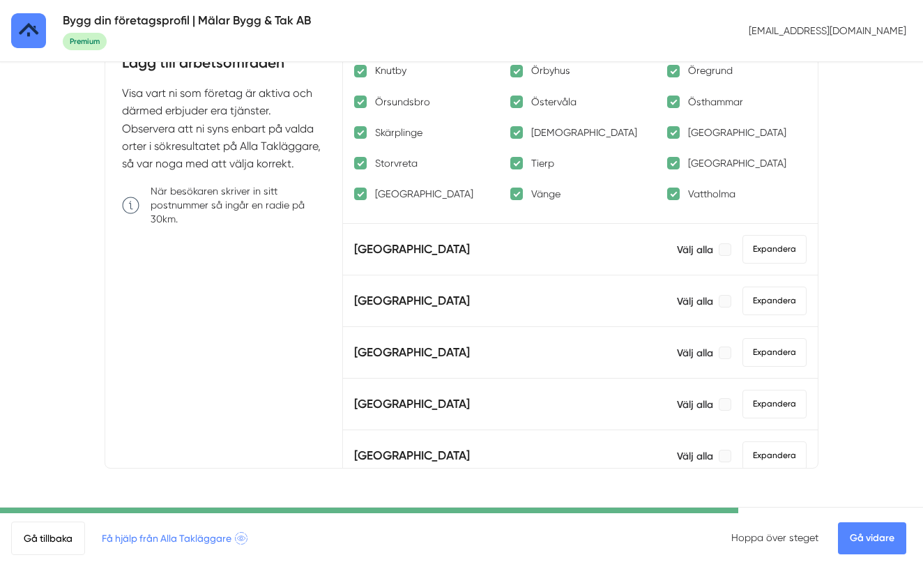
click at [870, 542] on link "Gå vidare" at bounding box center [872, 538] width 68 height 32
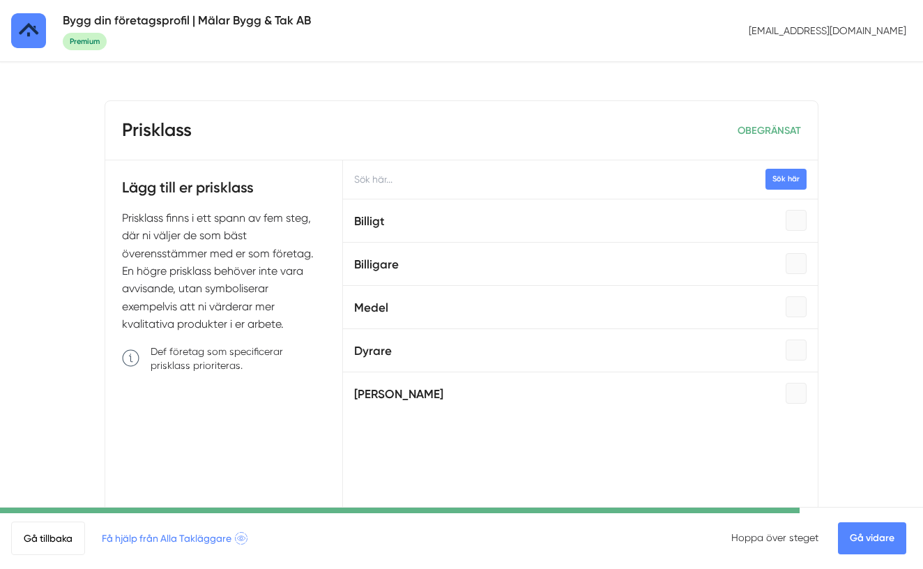
scroll to position [59, 0]
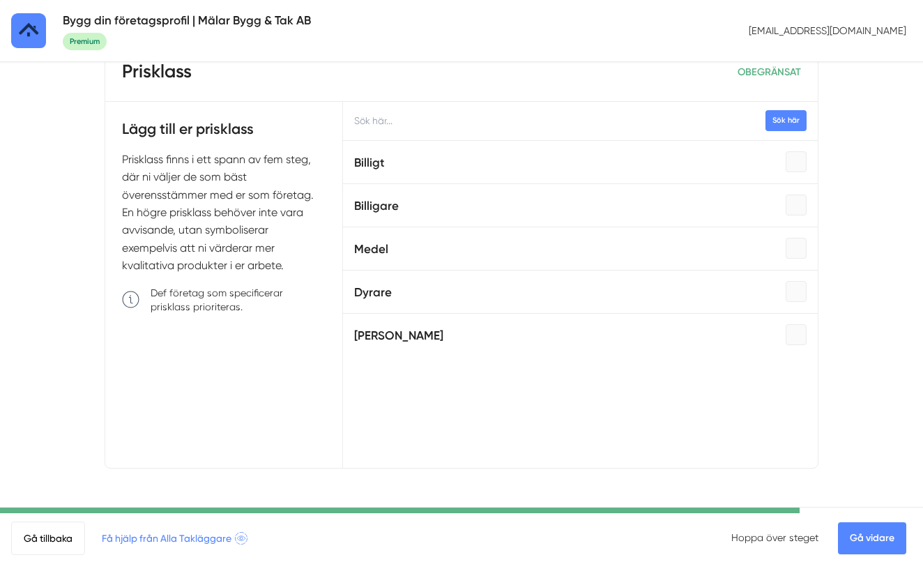
click at [883, 547] on link "Gå vidare" at bounding box center [872, 538] width 68 height 32
